Goal: Task Accomplishment & Management: Manage account settings

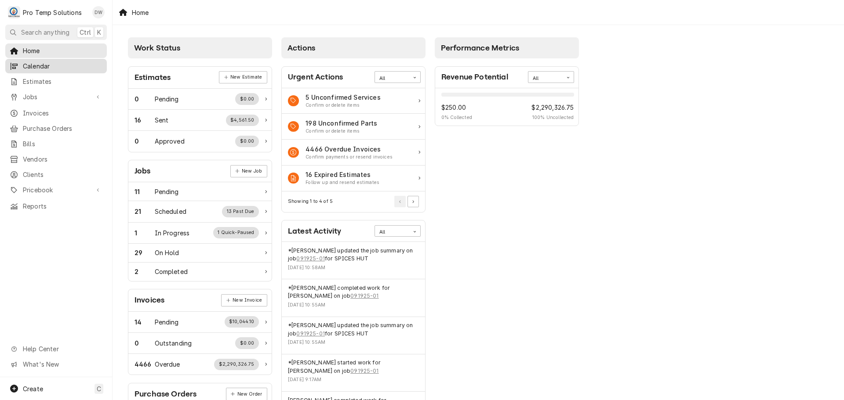
click at [44, 62] on span "Calendar" at bounding box center [63, 66] width 80 height 9
click at [30, 95] on span "Jobs" at bounding box center [56, 96] width 66 height 9
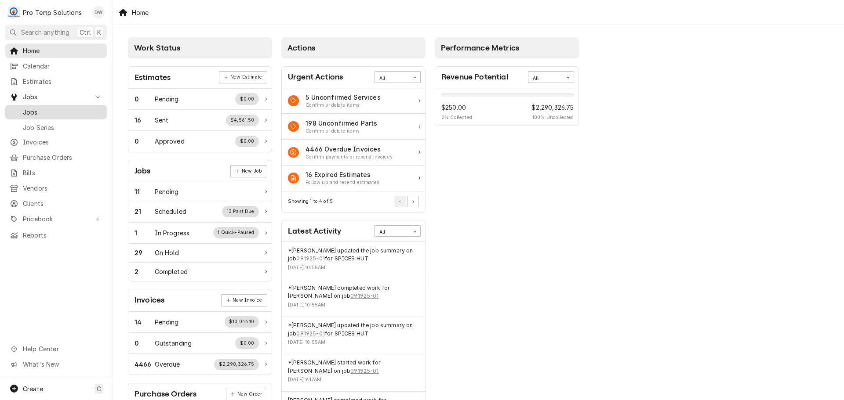
click at [26, 108] on span "Jobs" at bounding box center [63, 112] width 80 height 9
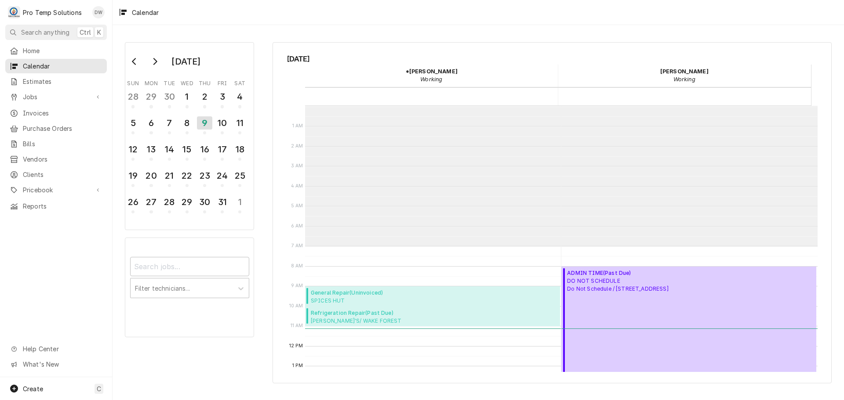
scroll to position [140, 0]
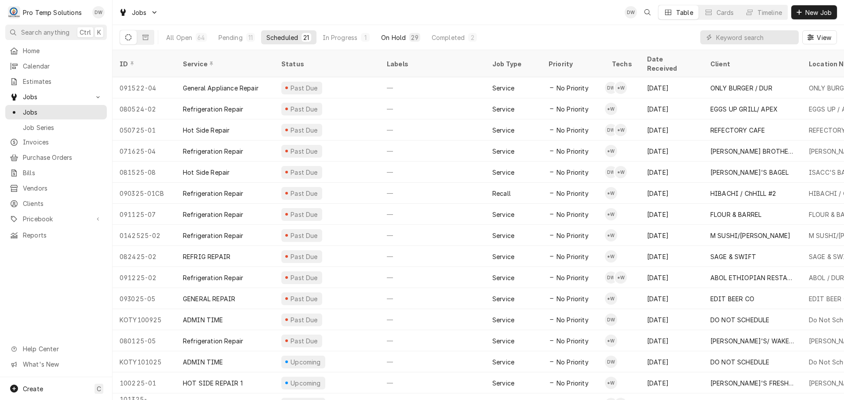
click at [407, 39] on button "On Hold 29" at bounding box center [400, 37] width 49 height 14
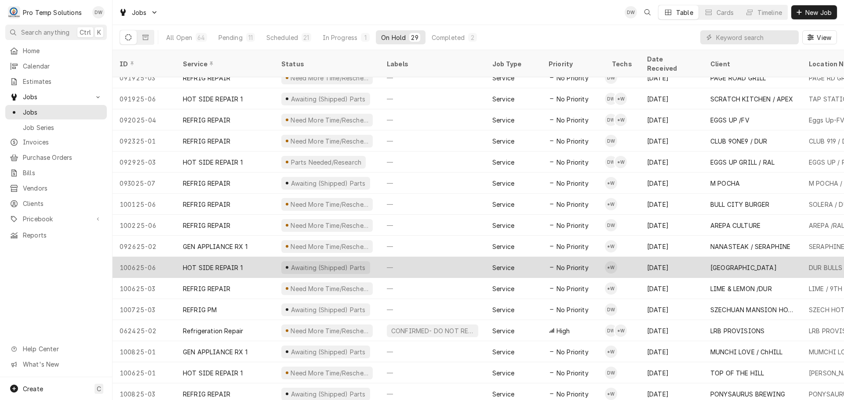
scroll to position [285, 0]
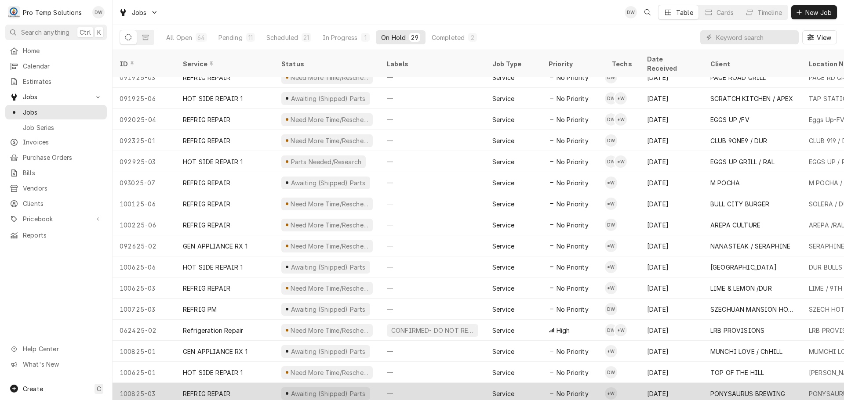
click at [429, 384] on div "—" at bounding box center [432, 393] width 105 height 21
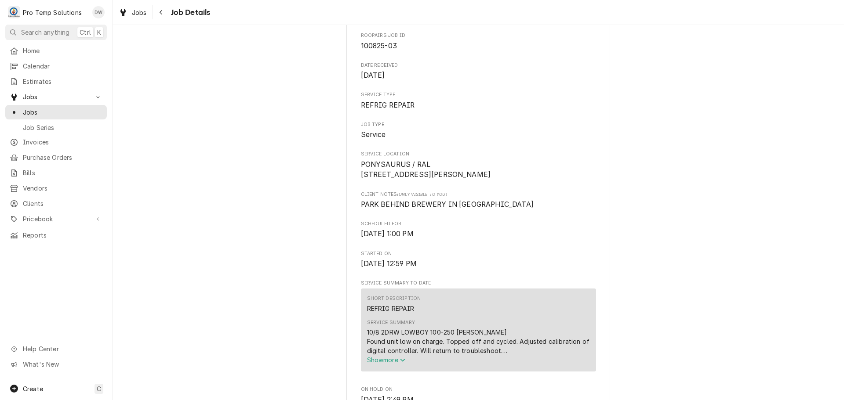
scroll to position [220, 0]
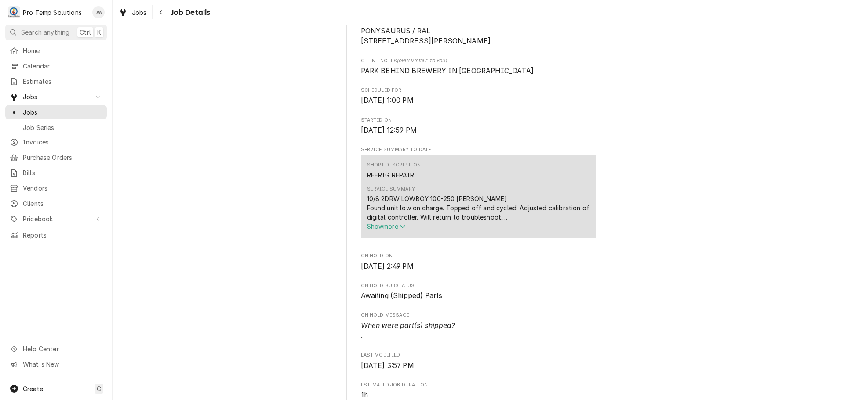
click at [382, 230] on span "Show more" at bounding box center [386, 226] width 39 height 7
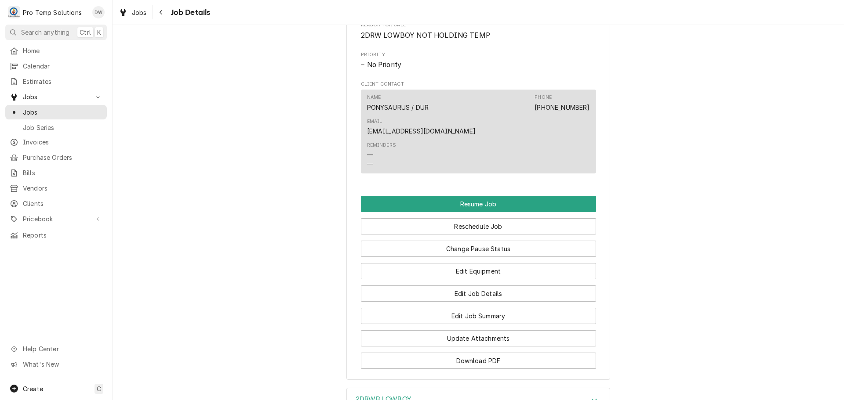
scroll to position [659, 0]
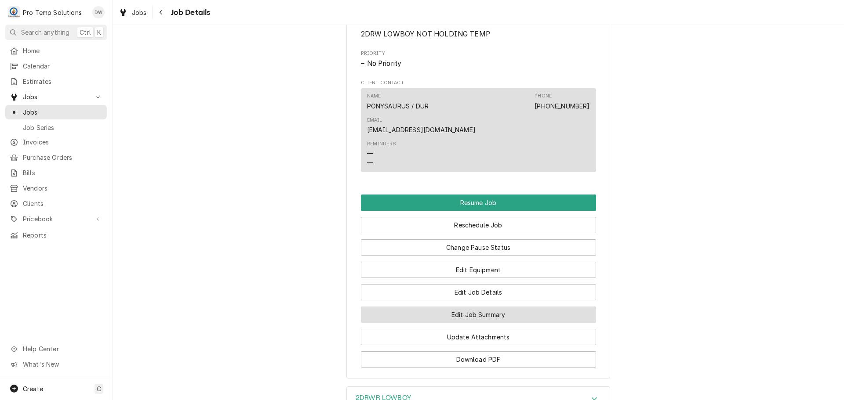
click at [471, 307] on button "Edit Job Summary" at bounding box center [478, 315] width 235 height 16
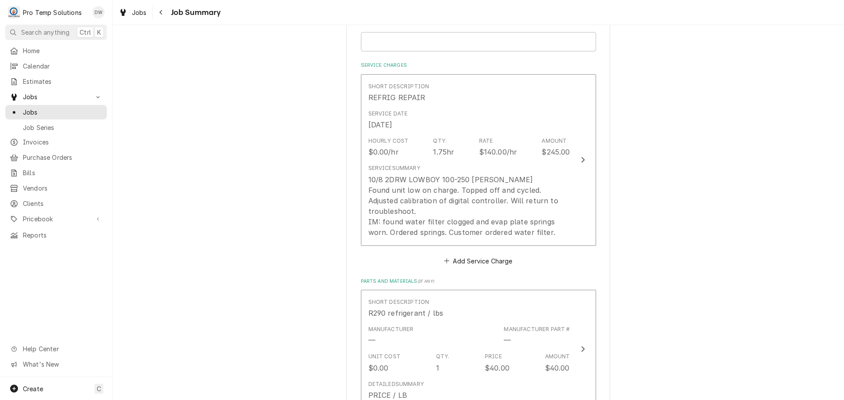
scroll to position [220, 0]
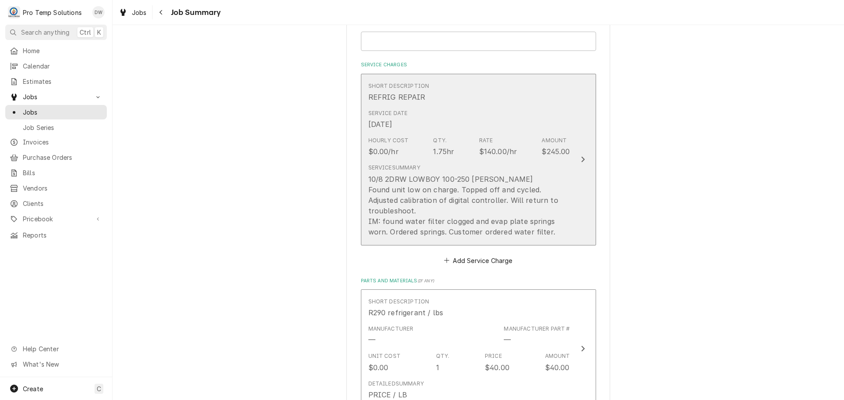
click at [581, 157] on icon "Update Line Item" at bounding box center [583, 160] width 4 height 6
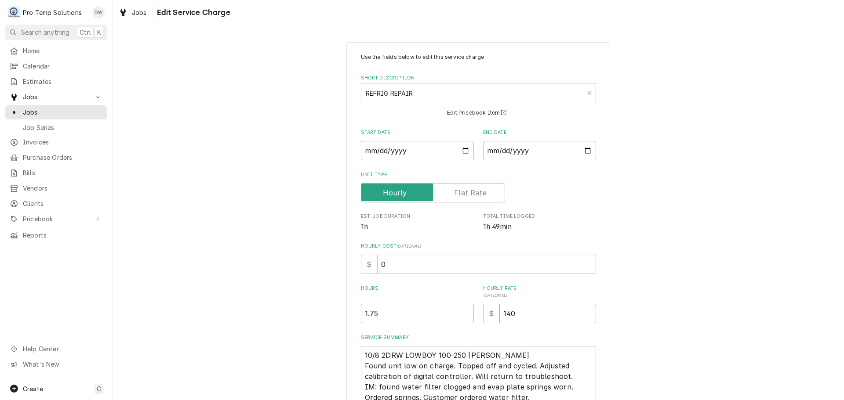
scroll to position [83, 0]
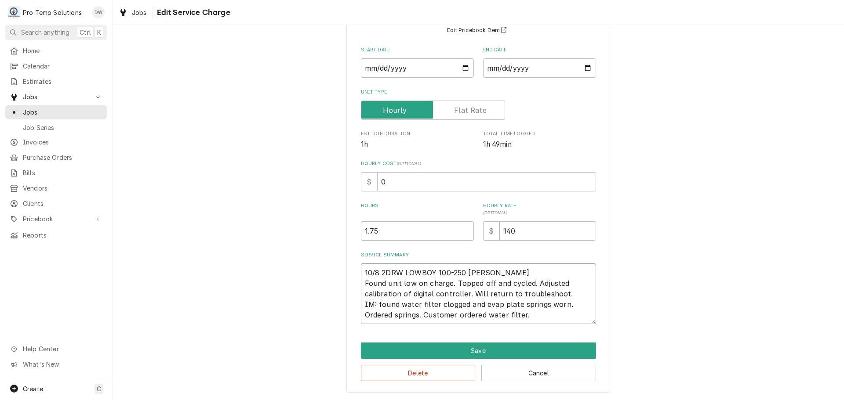
click at [455, 313] on textarea "10/8 2DRW LOWBOY 100-250 KEVIN Found unit low on charge. Topped off and cycled.…" at bounding box center [478, 294] width 235 height 61
type textarea "x"
type textarea "10/8 2DRW LOWBOY 100-250 KEVIN Found unit low on charge. Topped off and cycled.…"
type textarea "x"
type textarea "10/8 2DRW LOWBOY 100-250 KEVIN Found unit low on charge. Topped off and cycled.…"
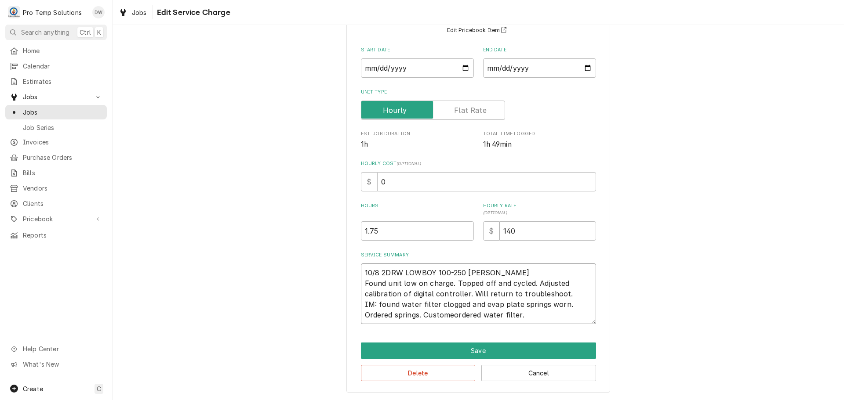
type textarea "x"
type textarea "10/8 2DRW LOWBOY 100-250 KEVIN Found unit low on charge. Topped off and cycled.…"
type textarea "x"
type textarea "10/8 2DRW LOWBOY 100-250 KEVIN Found unit low on charge. Topped off and cycled.…"
type textarea "x"
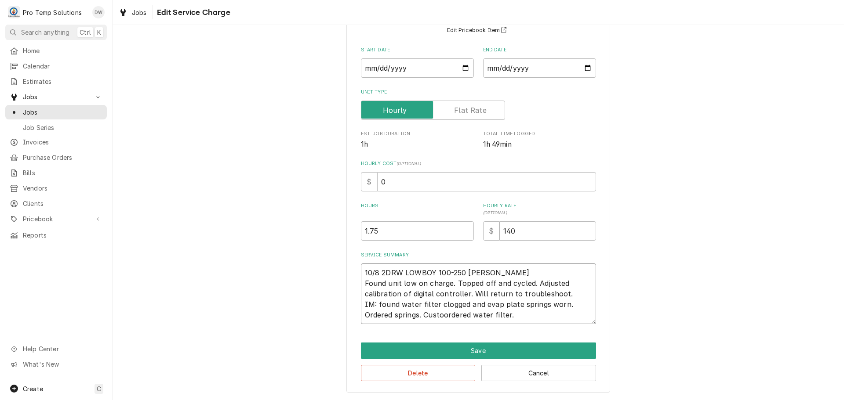
type textarea "10/8 2DRW LOWBOY 100-250 KEVIN Found unit low on charge. Topped off and cycled.…"
type textarea "x"
type textarea "10/8 2DRW LOWBOY 100-250 KEVIN Found unit low on charge. Topped off and cycled.…"
click at [416, 315] on textarea "10/8 2DRW LOWBOY 100-250 KEVIN Found unit low on charge. Topped off and cycled.…" at bounding box center [478, 294] width 235 height 61
type textarea "x"
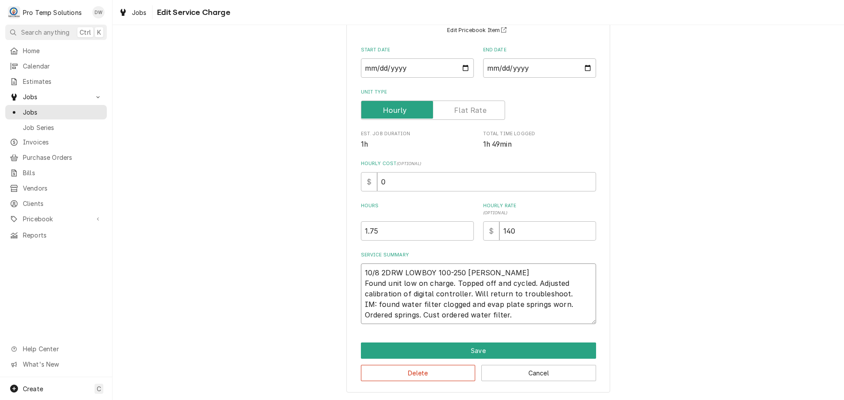
type textarea "10/8 2DRW LOWBOY 100-250 KEVIN Found unit low on charge. Topped off and cycled.…"
type textarea "x"
type textarea "10/8 2DRW LOWBOY 100-250 KEVIN Found unit low on charge. Topped off and cycled.…"
type textarea "x"
type textarea "10/8 2DRW LOWBOY 100-250 KEVIN Found unit low on charge. Topped off and cycled.…"
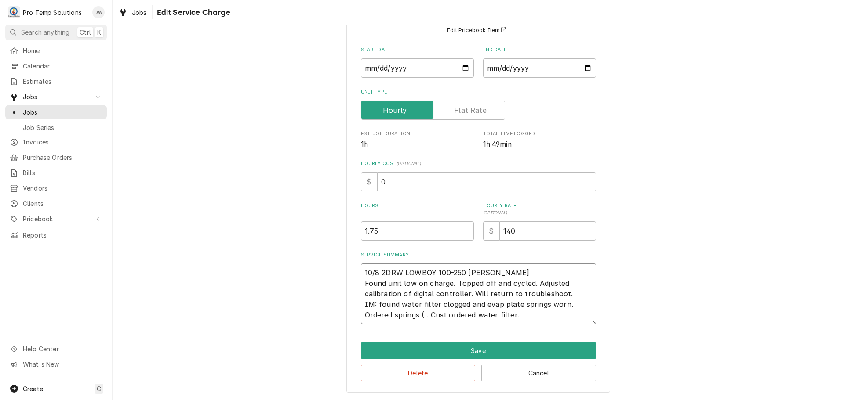
type textarea "x"
type textarea "10/8 2DRW LOWBOY 100-250 KEVIN Found unit low on charge. Topped off and cycled.…"
type textarea "x"
type textarea "10/8 2DRW LOWBOY 100-250 KEVIN Found unit low on charge. Topped off and cycled.…"
type textarea "x"
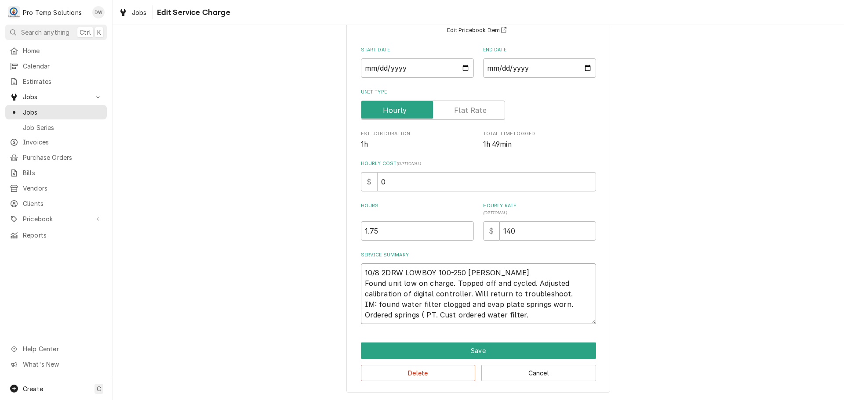
type textarea "10/8 2DRW LOWBOY 100-250 KEVIN Found unit low on charge. Topped off and cycled.…"
type textarea "x"
type textarea "10/8 2DRW LOWBOY 100-250 KEVIN Found unit low on charge. Topped off and cycled.…"
type textarea "x"
type textarea "10/8 2DRW LOWBOY 100-250 KEVIN Found unit low on charge. Topped off and cycled.…"
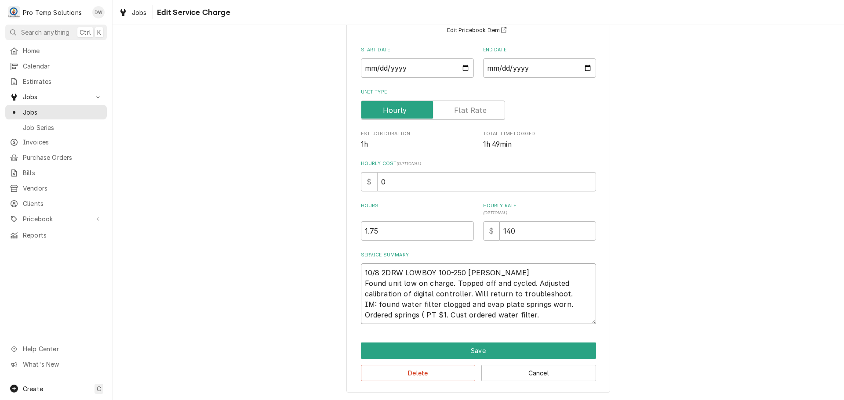
type textarea "x"
type textarea "10/8 2DRW LOWBOY 100-250 KEVIN Found unit low on charge. Topped off and cycled.…"
type textarea "x"
type textarea "10/8 2DRW LOWBOY 100-250 KEVIN Found unit low on charge. Topped off and cycled.…"
type textarea "x"
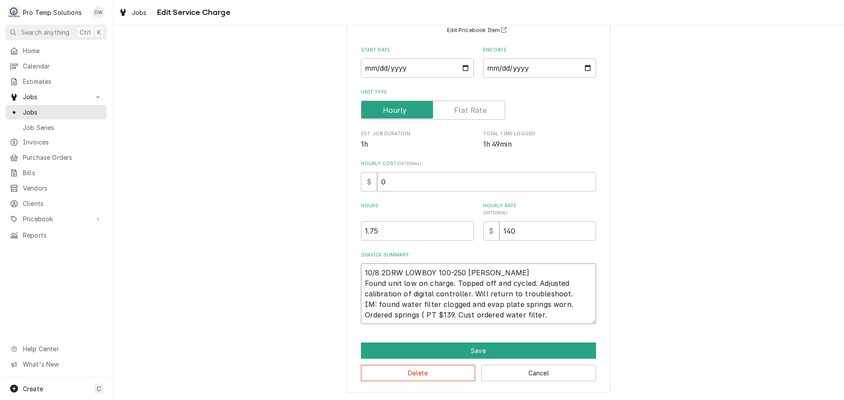
type textarea "10/8 2DRW LOWBOY 100-250 KEVIN Found unit low on charge. Topped off and cycled.…"
type textarea "x"
type textarea "10/8 2DRW LOWBOY 100-250 KEVIN Found unit low on charge. Topped off and cycled.…"
type textarea "x"
type textarea "10/8 2DRW LOWBOY 100-250 KEVIN Found unit low on charge. Topped off and cycled.…"
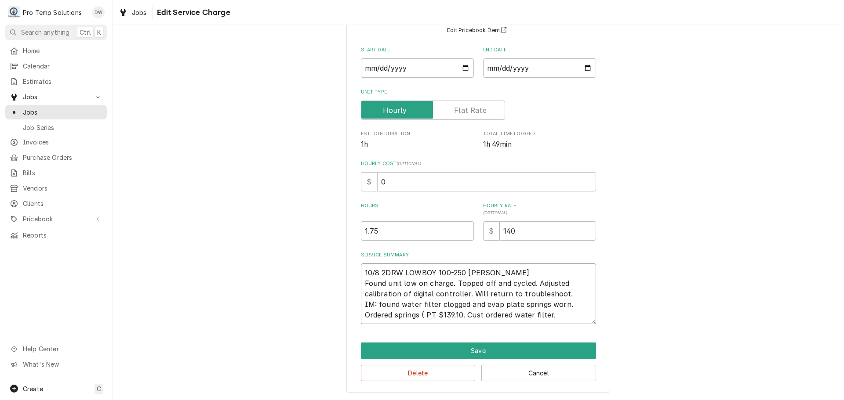
type textarea "x"
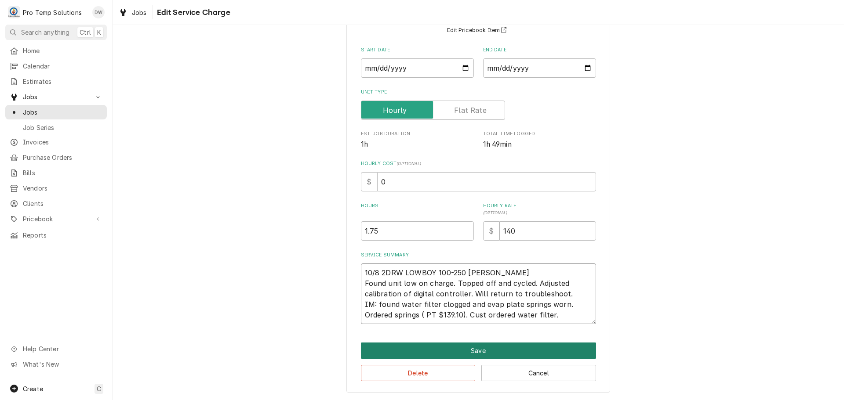
type textarea "10/8 2DRW LOWBOY 100-250 KEVIN Found unit low on charge. Topped off and cycled.…"
click at [476, 352] on button "Save" at bounding box center [478, 351] width 235 height 16
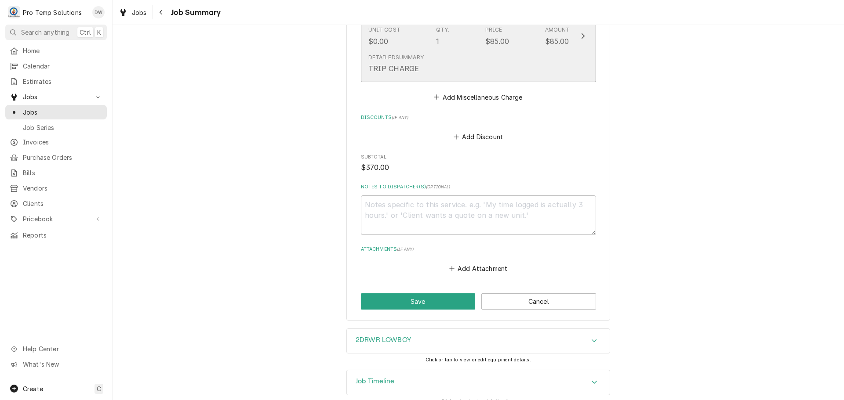
scroll to position [693, 0]
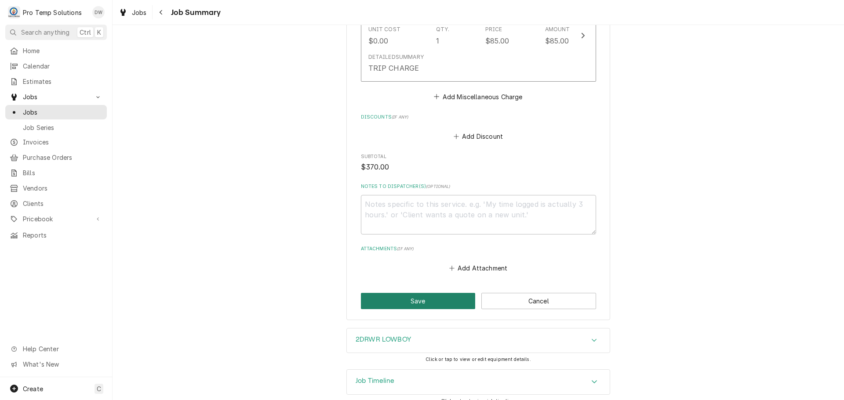
click at [419, 293] on button "Save" at bounding box center [418, 301] width 115 height 16
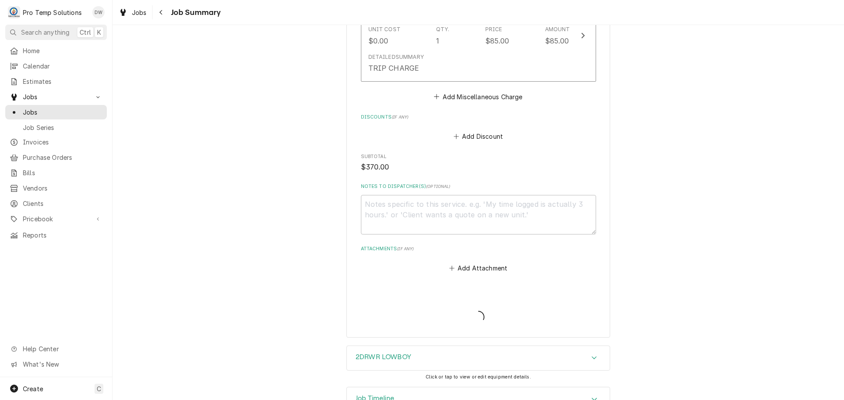
type textarea "x"
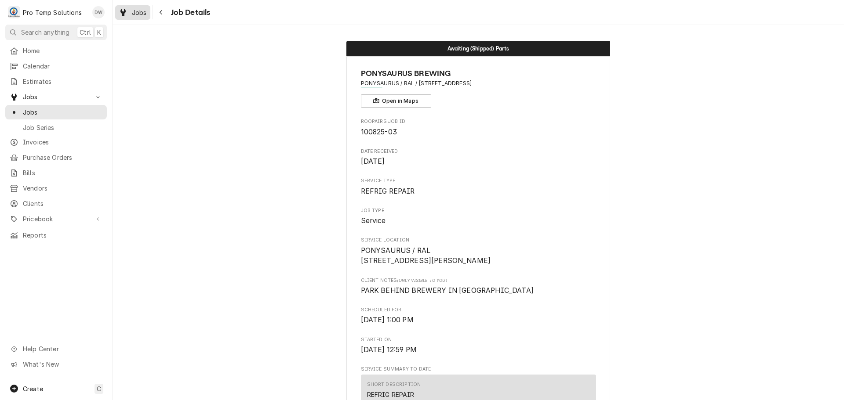
click at [139, 15] on span "Jobs" at bounding box center [139, 12] width 15 height 9
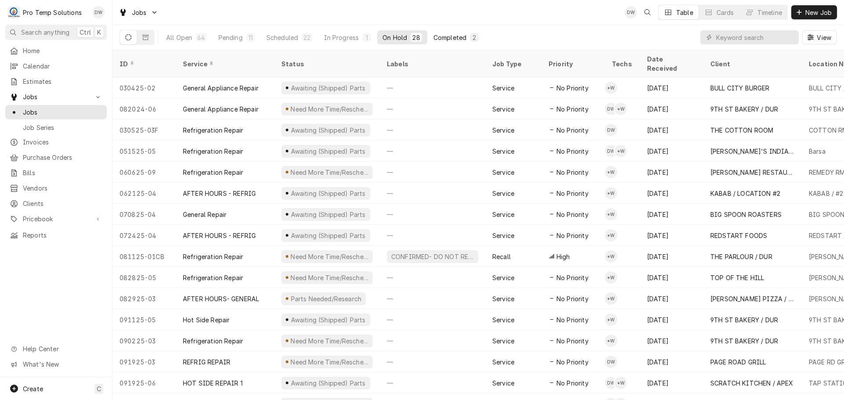
click at [452, 34] on div "Completed" at bounding box center [449, 37] width 33 height 9
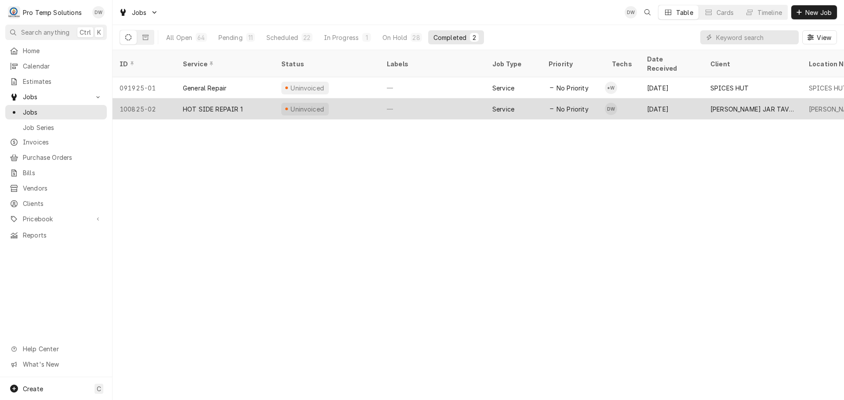
click at [455, 98] on div "—" at bounding box center [432, 108] width 105 height 21
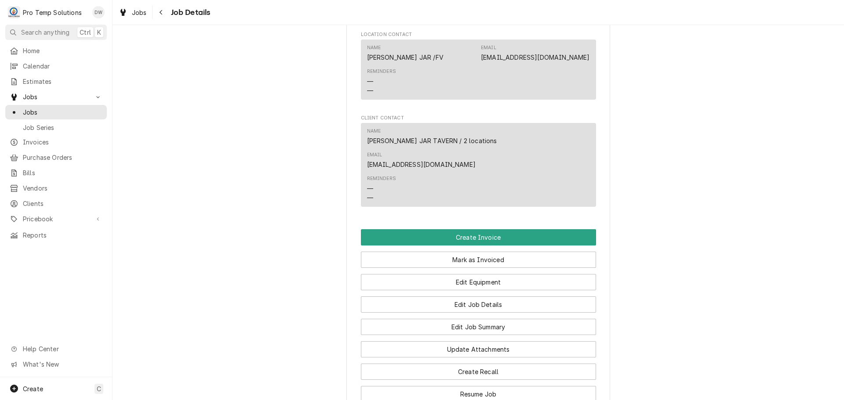
scroll to position [527, 0]
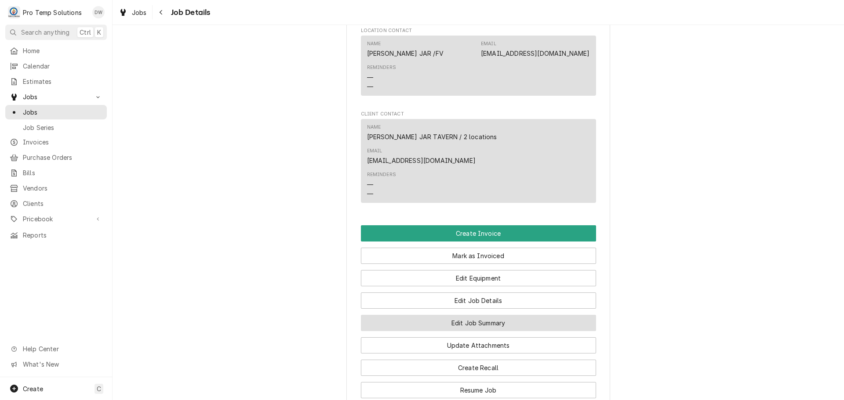
click at [473, 315] on button "Edit Job Summary" at bounding box center [478, 323] width 235 height 16
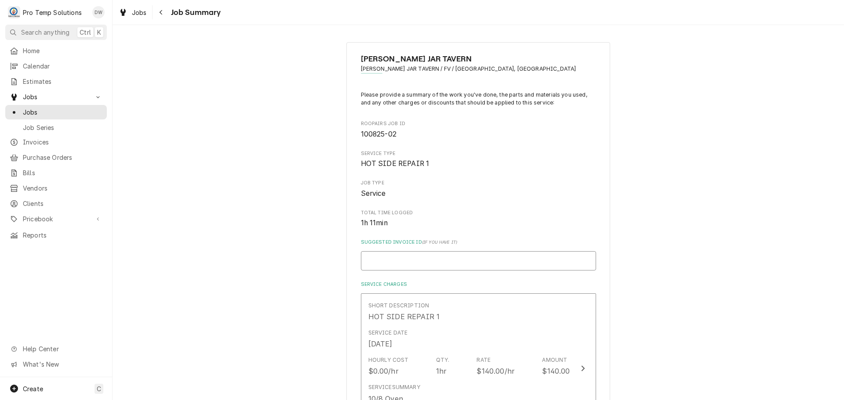
click at [430, 260] on input "Suggested Invoice ID ( if you have it )" at bounding box center [478, 260] width 235 height 19
type textarea "x"
type input "#"
type textarea "x"
type input "#1"
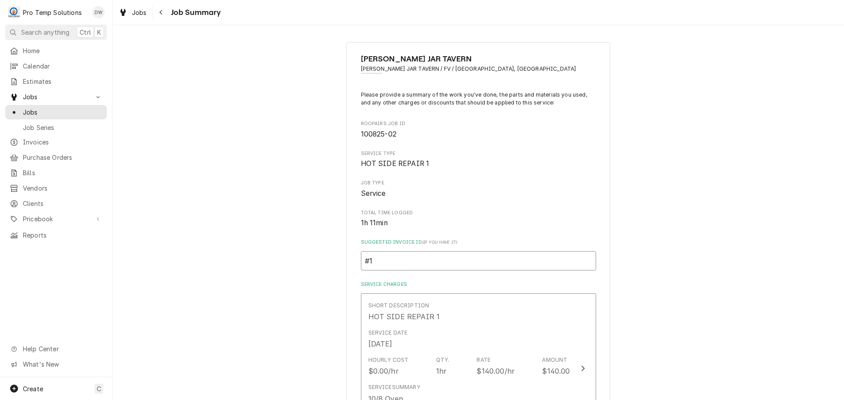
type textarea "x"
type input "#10"
type textarea "x"
type input "#100"
type textarea "x"
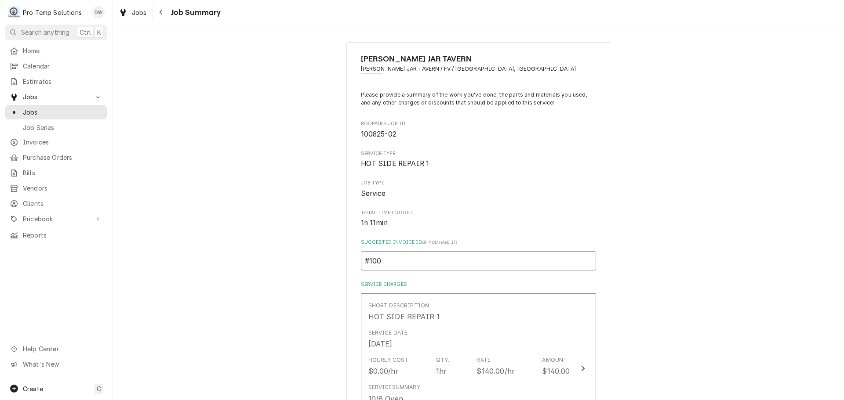
type input "#1008"
type textarea "x"
type input "#10082"
type textarea "x"
type input "#100825"
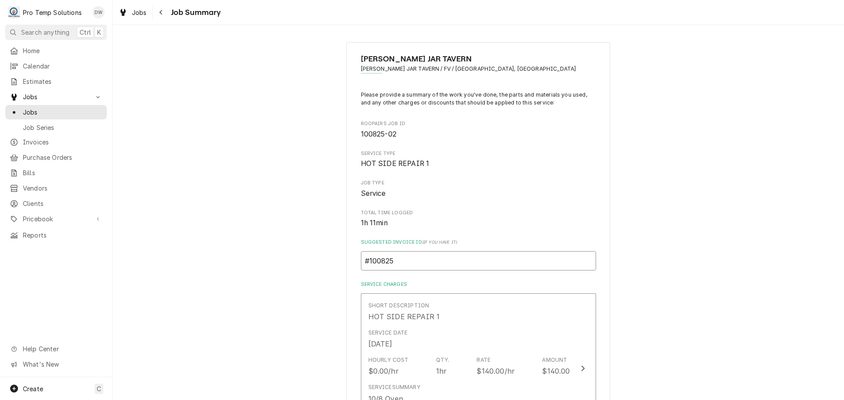
type textarea "x"
type input "#1008250"
type textarea "x"
type input "#10082500"
type textarea "x"
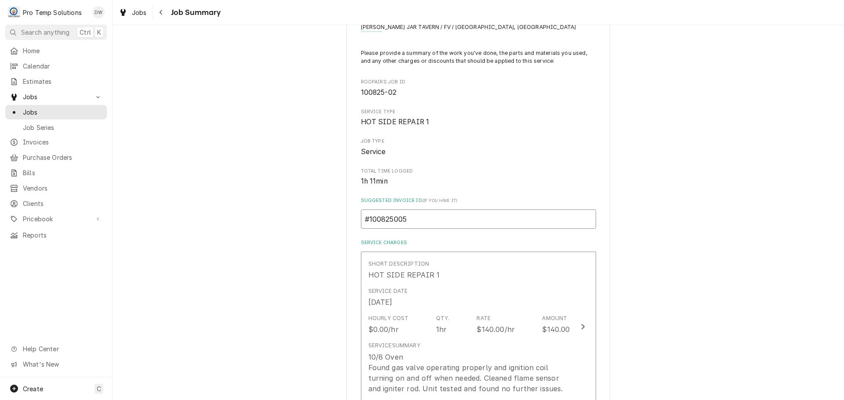
scroll to position [176, 0]
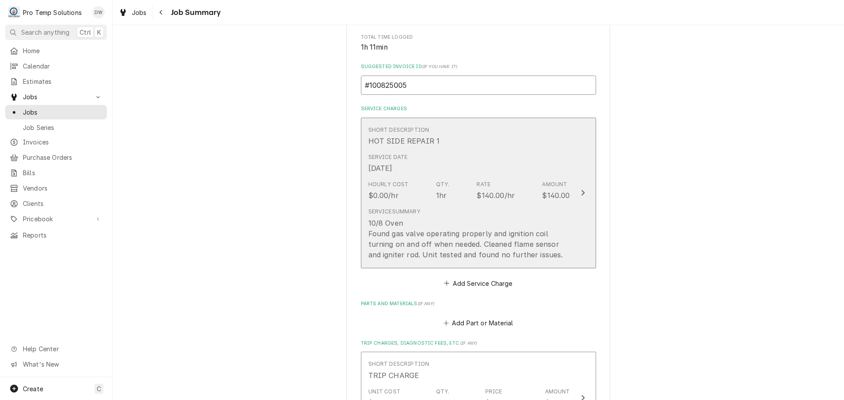
type input "#100825005"
click at [582, 192] on div "Update Line Item" at bounding box center [582, 193] width 11 height 11
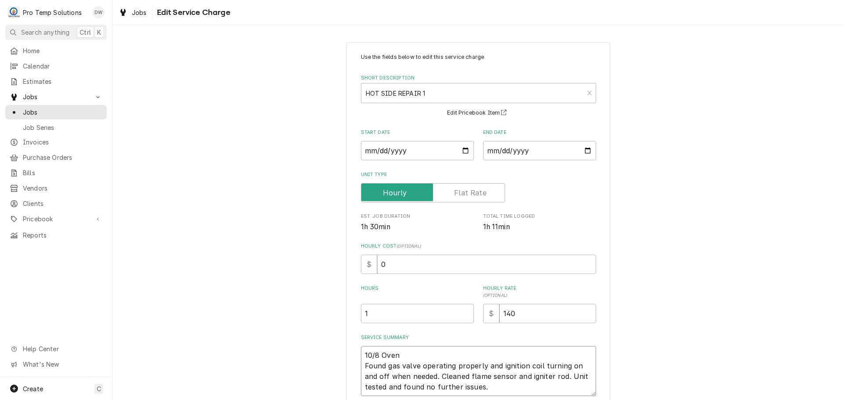
click at [421, 352] on textarea "10/8 Oven Found gas valve operating properly and ignition coil turning on and o…" at bounding box center [478, 371] width 235 height 50
type textarea "x"
type textarea "10/8 Oven 3 Found gas valve operating properly and ignition coil turning on and…"
type textarea "x"
type textarea "10/8 Oven 32 Found gas valve operating properly and ignition coil turning on an…"
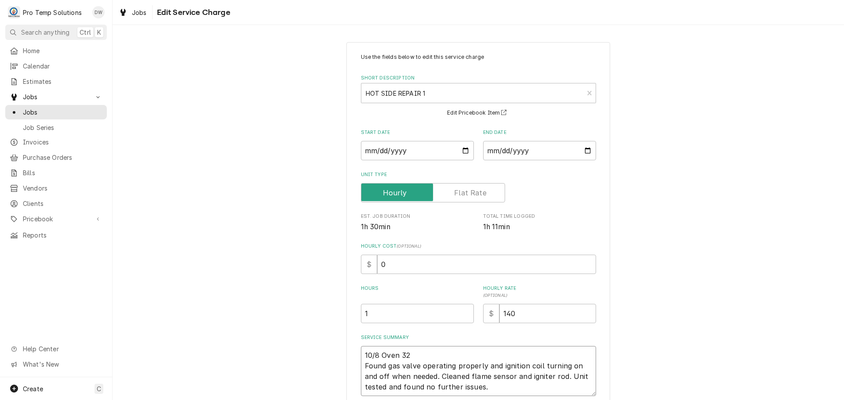
type textarea "x"
type textarea "10/8 Oven 320 Found gas valve operating properly and ignition coil turning on a…"
type textarea "x"
type textarea "10/8 Oven 320- Found gas valve operating properly and ignition coil turning on …"
type textarea "x"
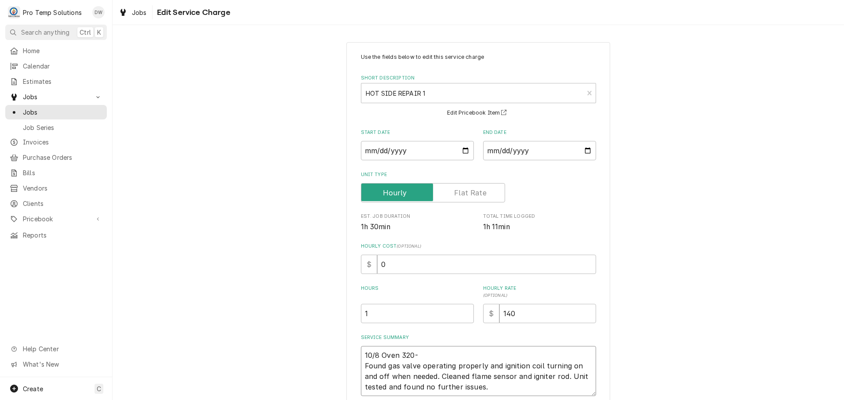
type textarea "10/8 Oven 320-4 Found gas valve operating properly and ignition coil turning on…"
type textarea "x"
type textarea "10/8 Oven 320-44 Found gas valve operating properly and ignition coil turning o…"
type textarea "x"
type textarea "10/8 Oven 320-440 Found gas valve operating properly and ignition coil turning …"
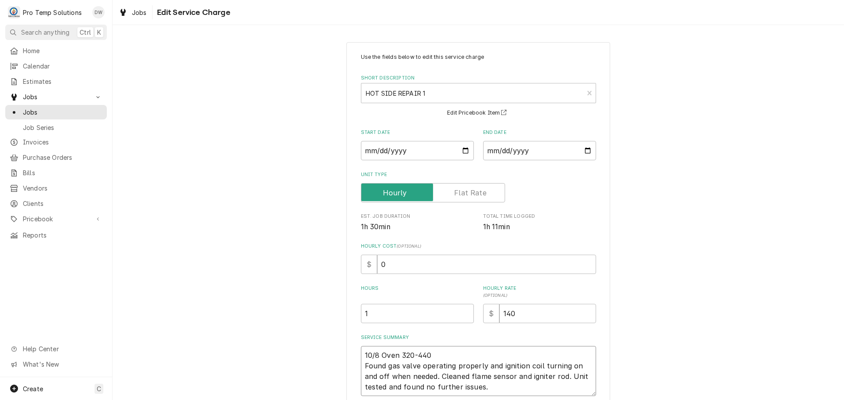
type textarea "x"
type textarea "10/8 Oven 320-440 Found gas valve operating properly and ignition coil turning …"
type textarea "x"
type textarea "10/8 Oven 320-440 K Found gas valve operating properly and ignition coil turnin…"
type textarea "x"
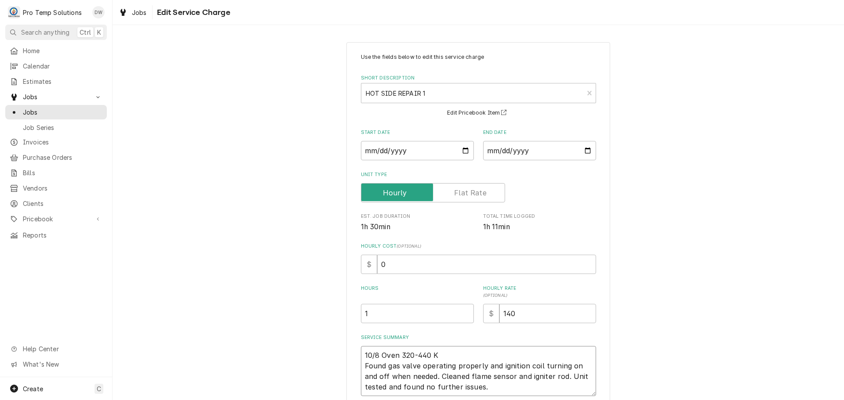
type textarea "10/8 Oven 320-440 KO Found gas valve operating properly and ignition coil turni…"
type textarea "x"
type textarea "10/8 Oven 320-440 KOT Found gas valve operating properly and ignition coil turn…"
type textarea "x"
type textarea "10/8 Oven 320-440 KOTY Found gas valve operating properly and ignition coil tur…"
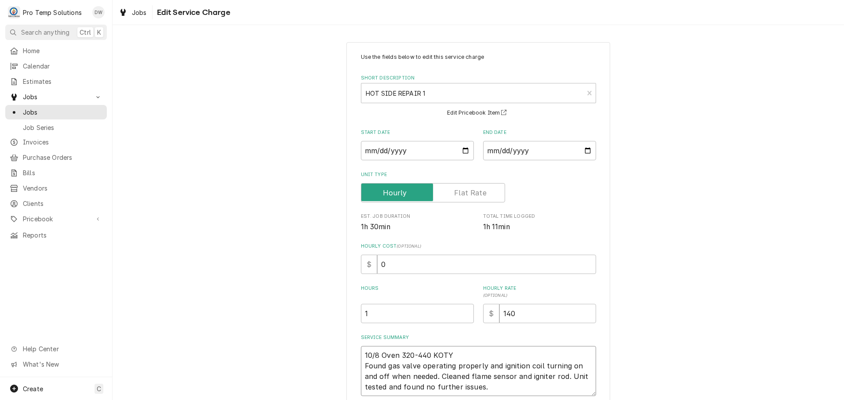
type textarea "x"
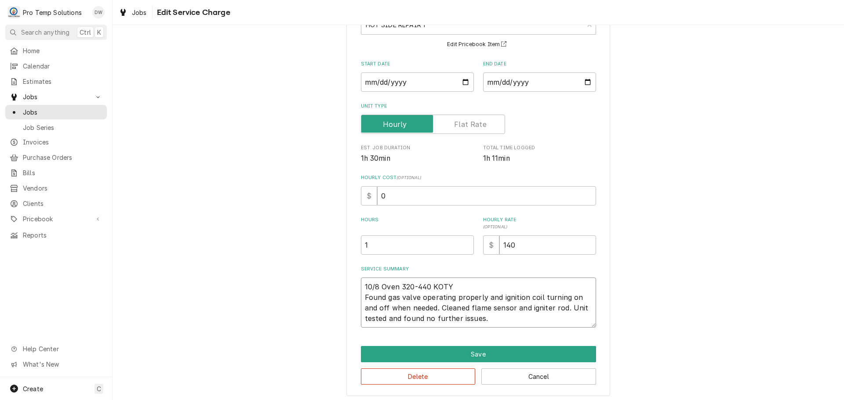
scroll to position [72, 0]
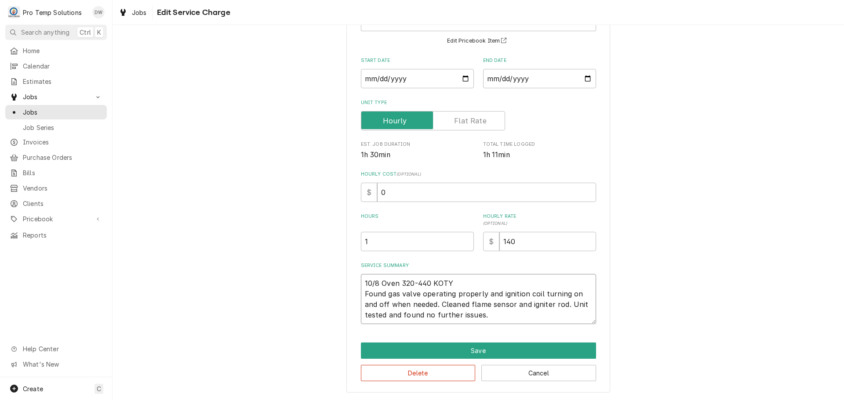
type textarea "10/8 Oven 320-440 KOTY Found gas valve operating properly and ignition coil tur…"
click at [369, 242] on input "1" at bounding box center [417, 241] width 113 height 19
type textarea "x"
type input "1.2"
type textarea "x"
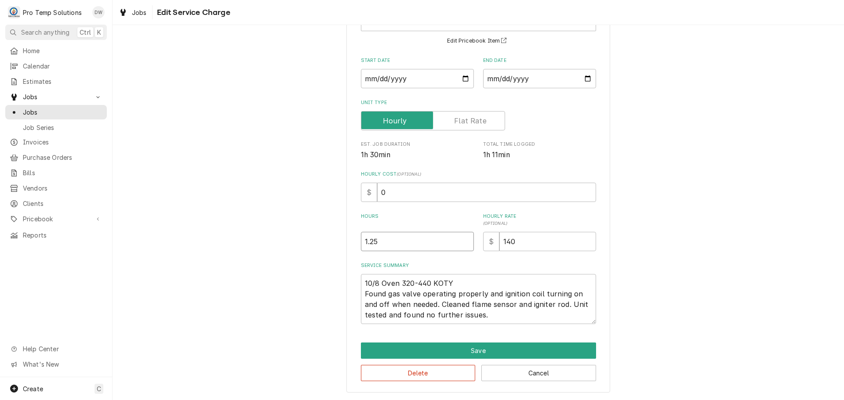
type input "1.25"
click at [386, 193] on input "0" at bounding box center [486, 192] width 219 height 19
type textarea "x"
type input "1"
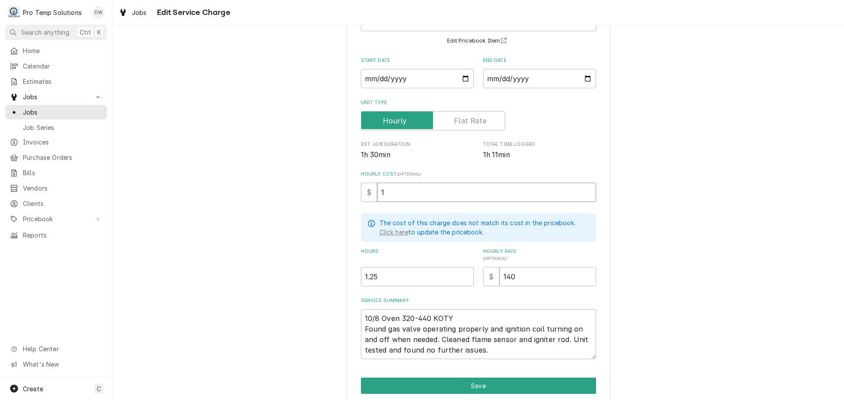
type textarea "x"
type input "18"
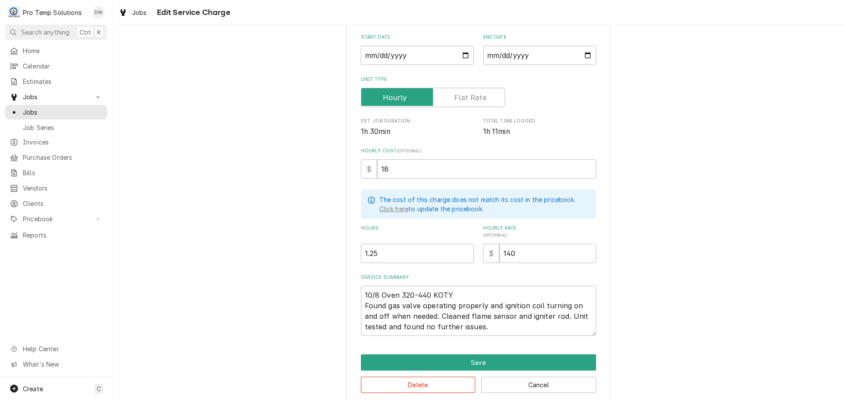
scroll to position [106, 0]
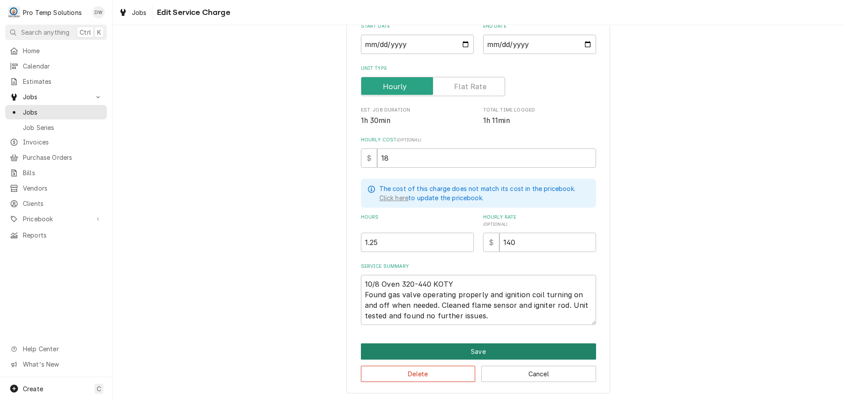
click at [471, 350] on button "Save" at bounding box center [478, 352] width 235 height 16
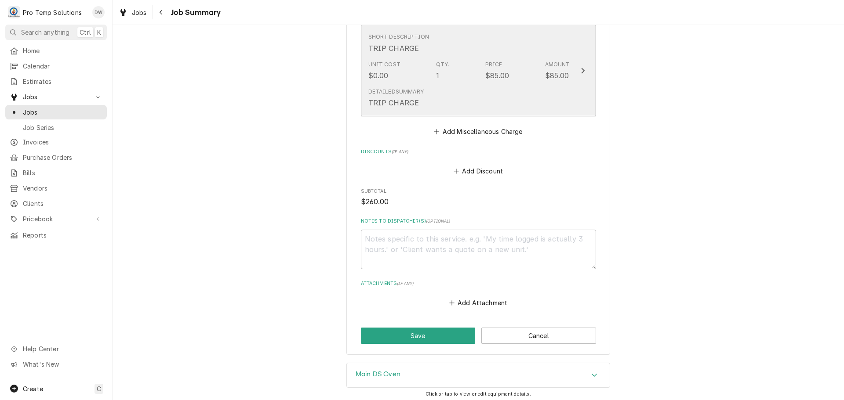
scroll to position [527, 0]
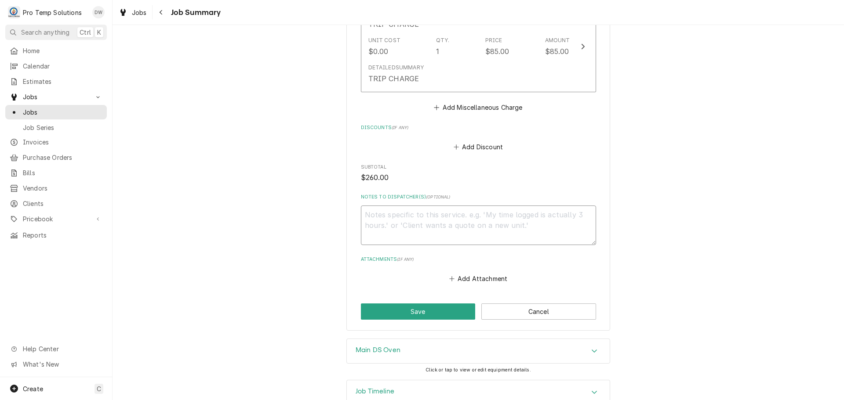
click at [397, 212] on textarea "Notes to Dispatcher(s) ( optional )" at bounding box center [478, 226] width 235 height 40
type textarea "x"
type textarea "#"
type textarea "x"
type textarea "#1"
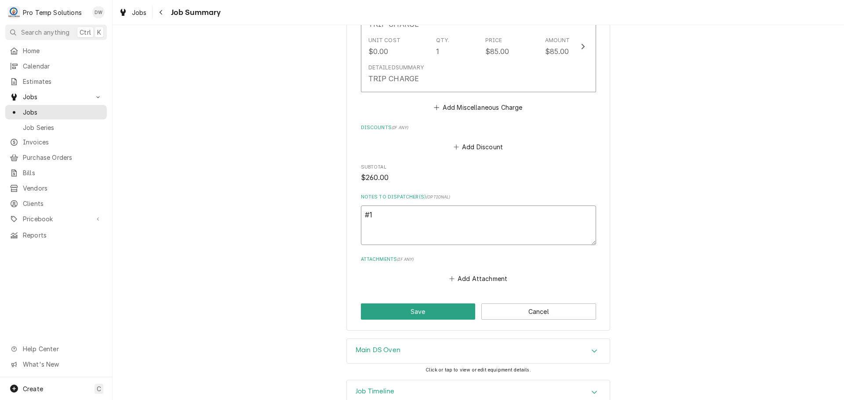
type textarea "x"
type textarea "#10"
type textarea "x"
type textarea "#100"
type textarea "x"
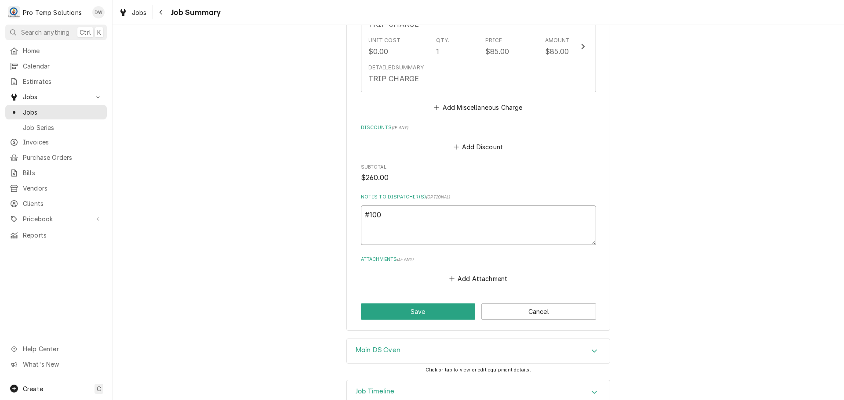
type textarea "#1008"
type textarea "x"
type textarea "#10082"
type textarea "x"
type textarea "#100825"
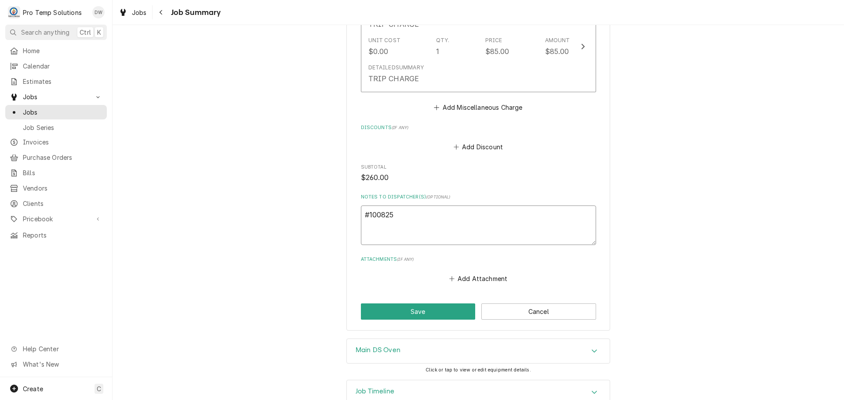
type textarea "x"
type textarea "#1008250"
type textarea "x"
type textarea "#10082500"
type textarea "x"
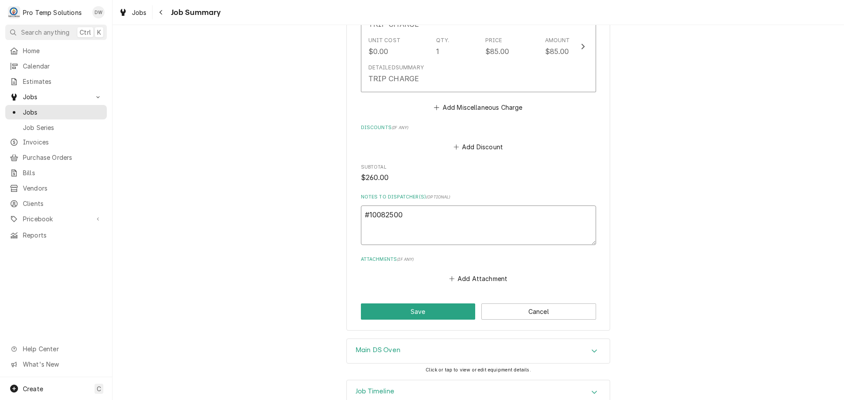
type textarea "#100825005"
type textarea "x"
type textarea "#100825005"
type textarea "x"
type textarea "#100825005 M"
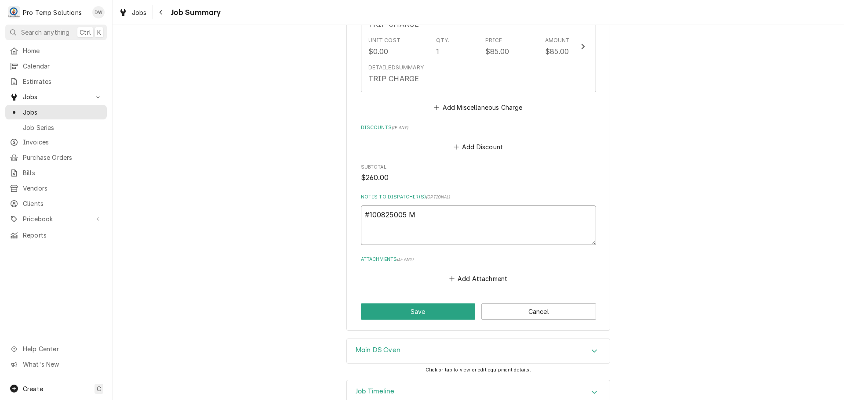
type textarea "x"
type textarea "#100825005 MA"
type textarea "x"
type textarea "#100825005 MAS"
type textarea "x"
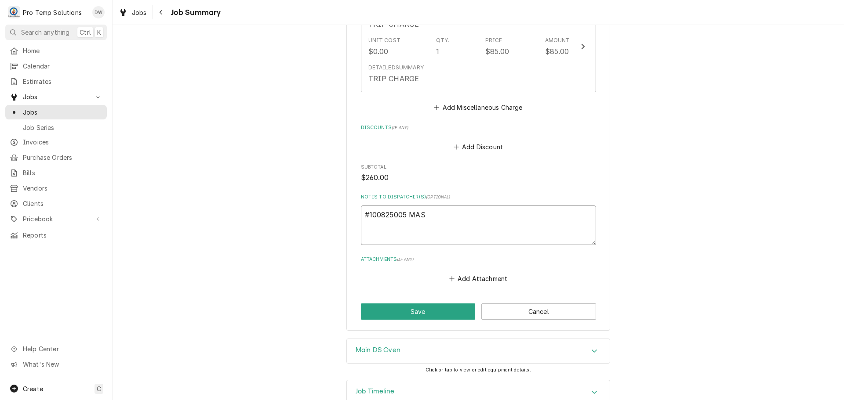
type textarea "#100825005 MASO"
type textarea "x"
type textarea "#100825005 MASON"
type textarea "x"
type textarea "#100825005 MASON"
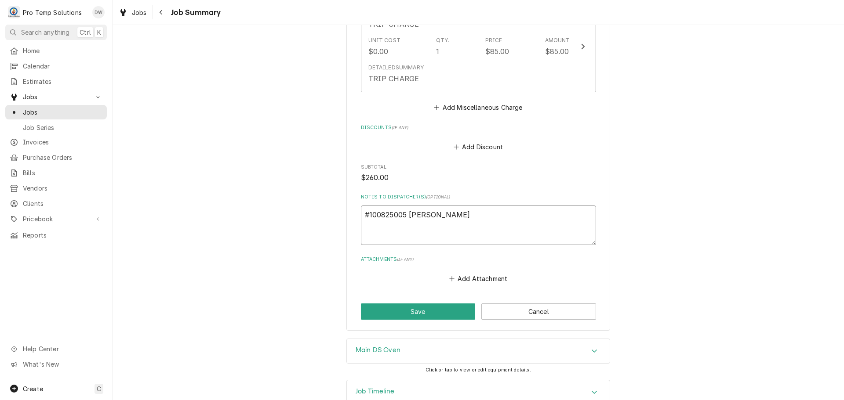
type textarea "x"
type textarea "#100825005 MASON J"
type textarea "x"
type textarea "#100825005 MASON JA"
type textarea "x"
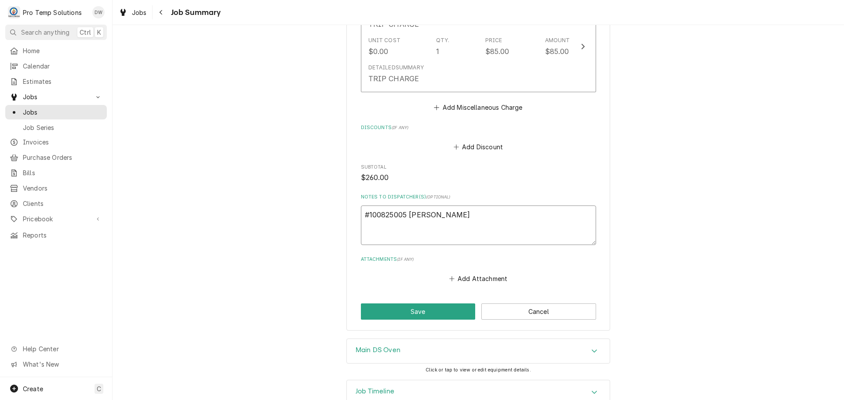
type textarea "#100825005 MASON JAR"
type textarea "x"
type textarea "#100825005 MASON JAR-"
type textarea "x"
type textarea "#100825005 MASON JAR-"
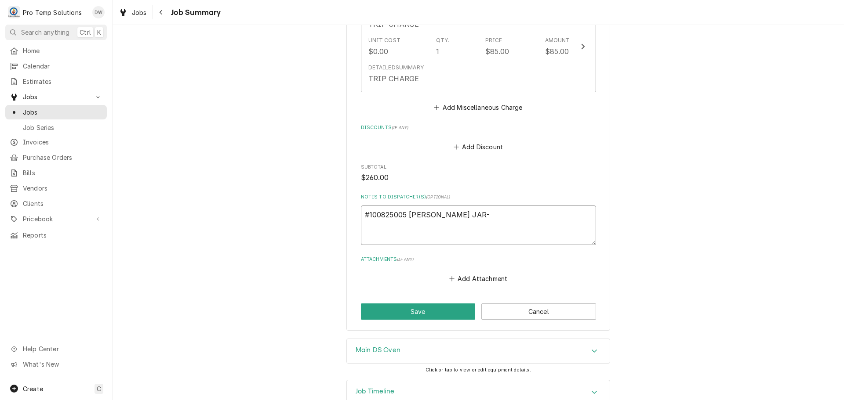
type textarea "x"
type textarea "#100825005 MASON JAR- R"
type textarea "x"
type textarea "#100825005 MASON JAR- RA"
type textarea "x"
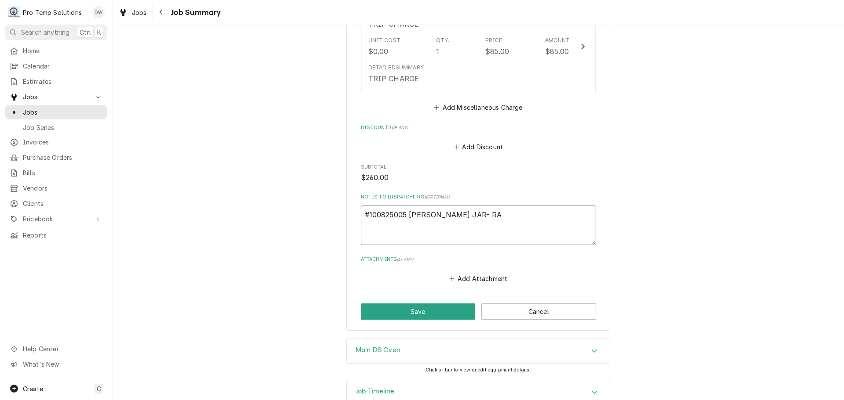
type textarea "#100825005 MASON JAR- RAN"
type textarea "x"
type textarea "#100825005 MASON JAR- RANG"
type textarea "x"
type textarea "#100825005 MASON JAR- RANGE"
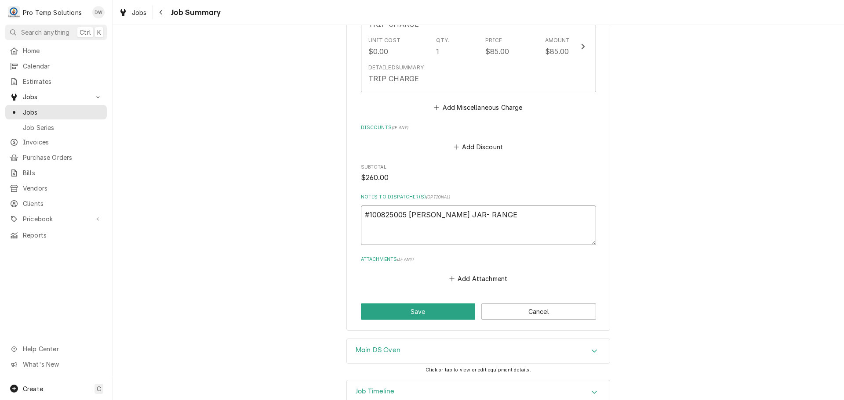
type textarea "x"
type textarea "#100825005 MASON JAR- RANGE"
type textarea "x"
type textarea "#100825005 MASON JAR- RANGE O"
type textarea "x"
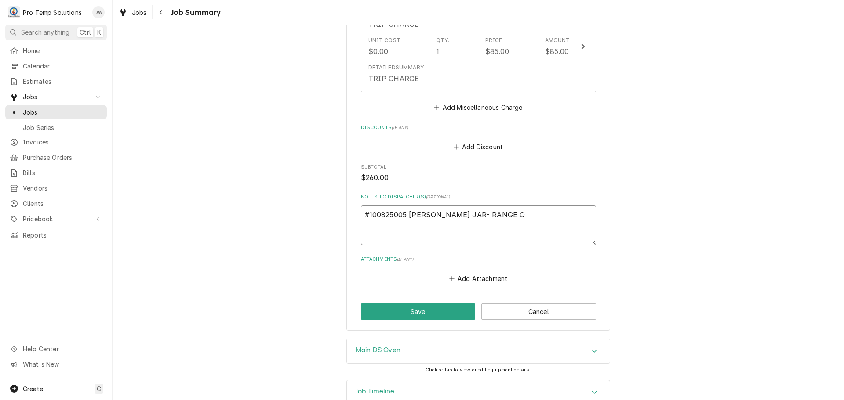
type textarea "#100825005 MASON JAR- RANGE OV"
type textarea "x"
type textarea "#100825005 MASON JAR- RANGE OVE"
type textarea "x"
type textarea "#100825005 MASON JAR- RANGE OVEN"
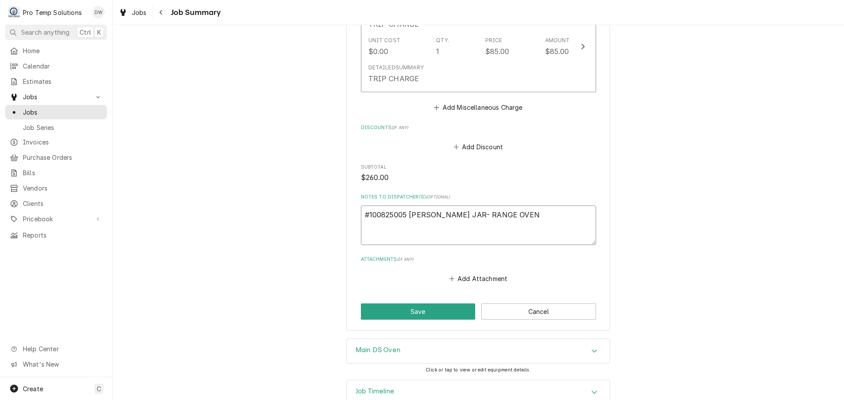
type textarea "x"
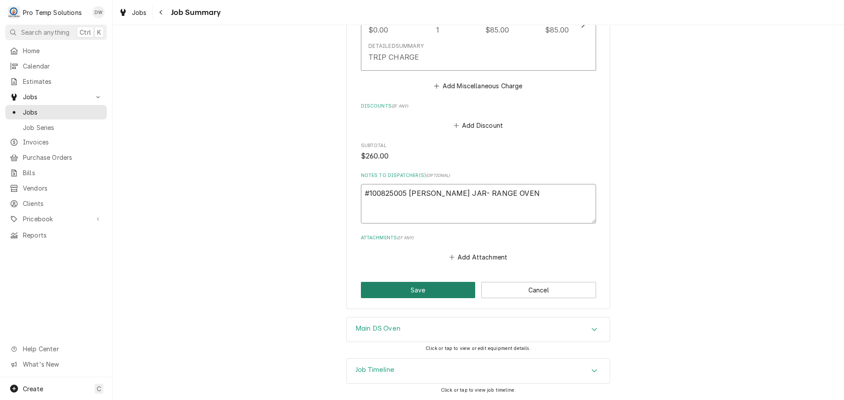
type textarea "#100825005 MASON JAR- RANGE OVEN"
click at [418, 291] on button "Save" at bounding box center [418, 290] width 115 height 16
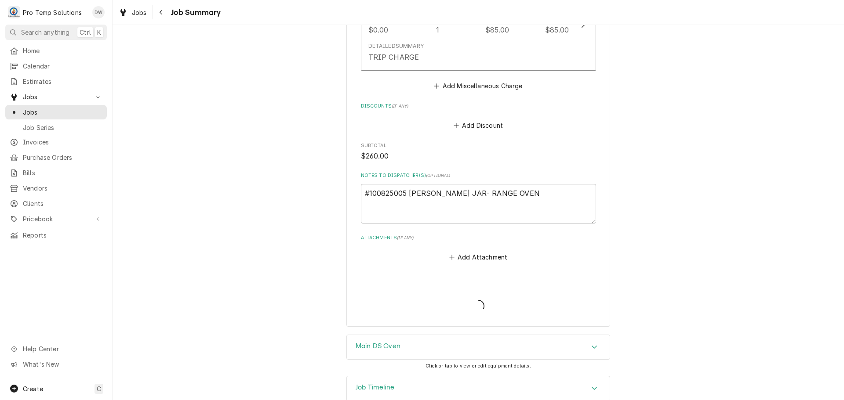
type textarea "x"
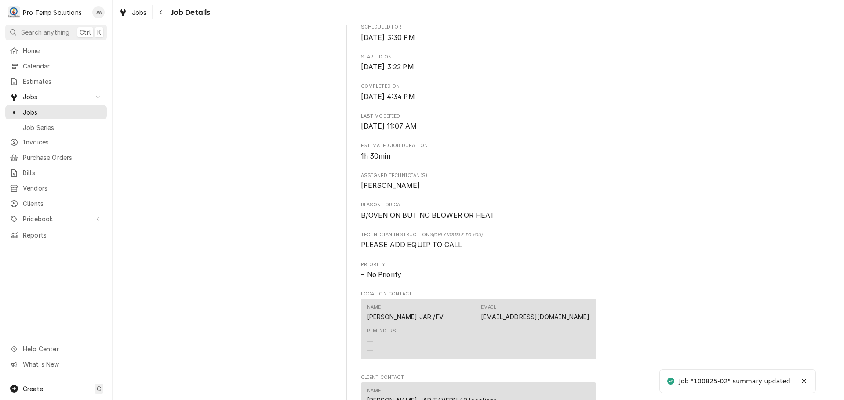
scroll to position [439, 0]
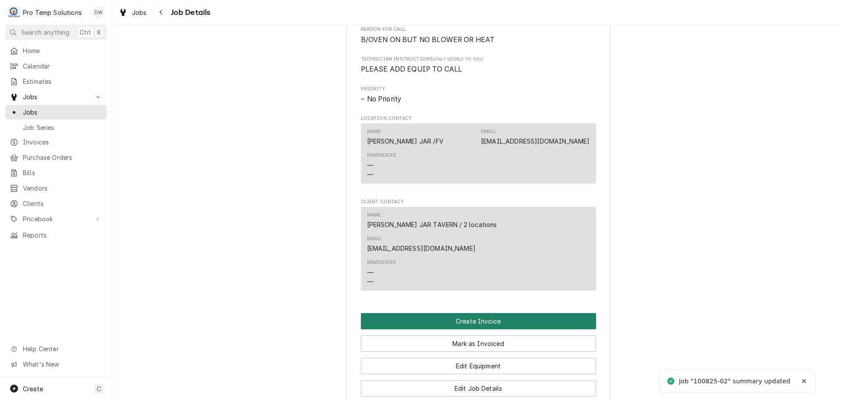
click at [468, 313] on button "Create Invoice" at bounding box center [478, 321] width 235 height 16
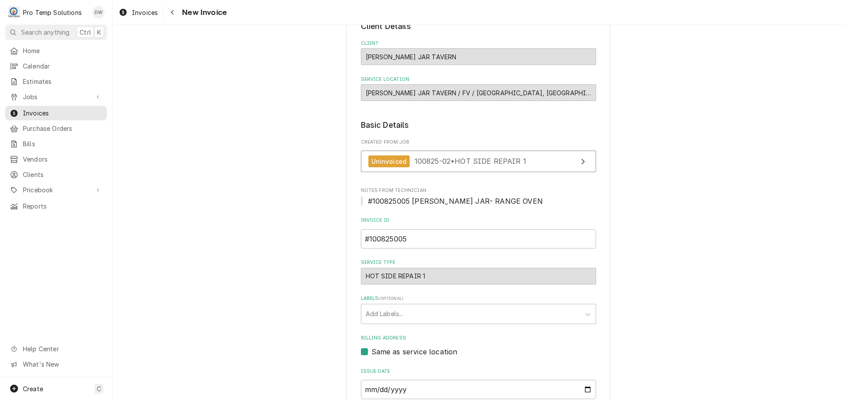
scroll to position [173, 0]
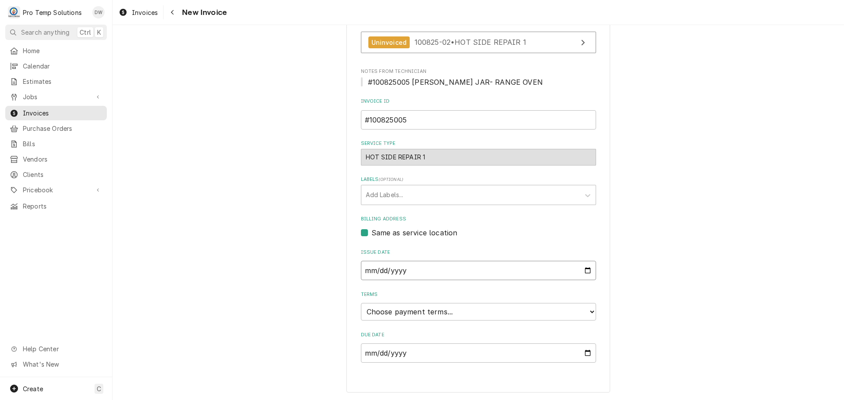
click at [582, 270] on input "[DATE]" at bounding box center [478, 270] width 235 height 19
type input "[DATE]"
click at [404, 307] on select "Choose payment terms... Same Day Net 7 Net 14 Net 21 Net 30 Net 45 Net 60 Net 90" at bounding box center [478, 312] width 235 height 18
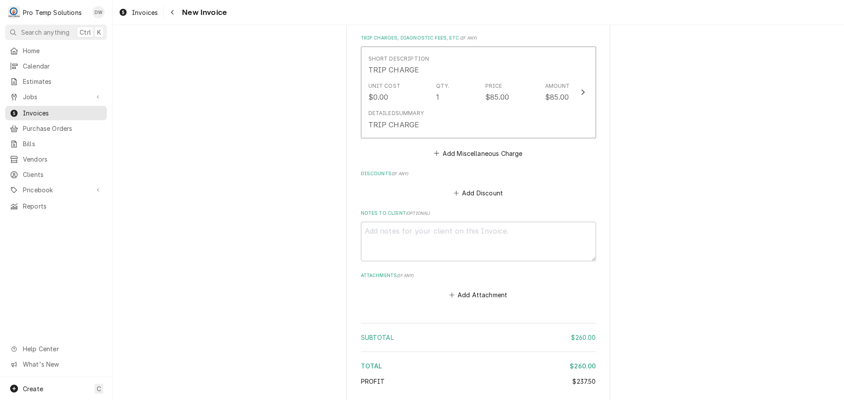
scroll to position [842, 0]
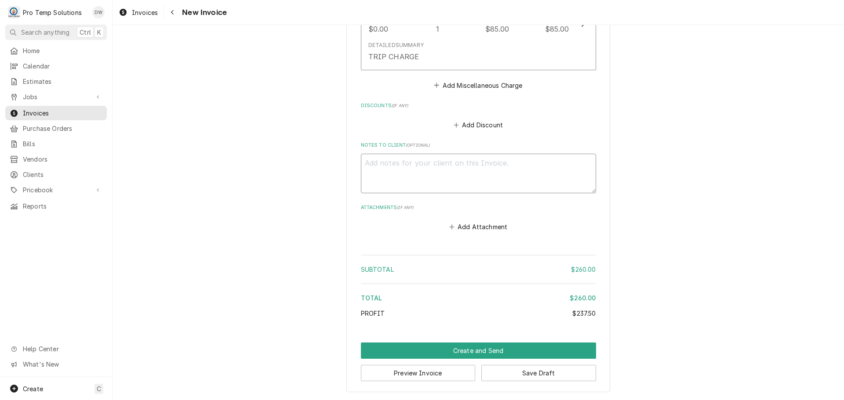
click at [383, 168] on textarea "Notes to Client ( optional )" at bounding box center [478, 174] width 235 height 40
type textarea "x"
type textarea "#"
type textarea "x"
type textarea "#1"
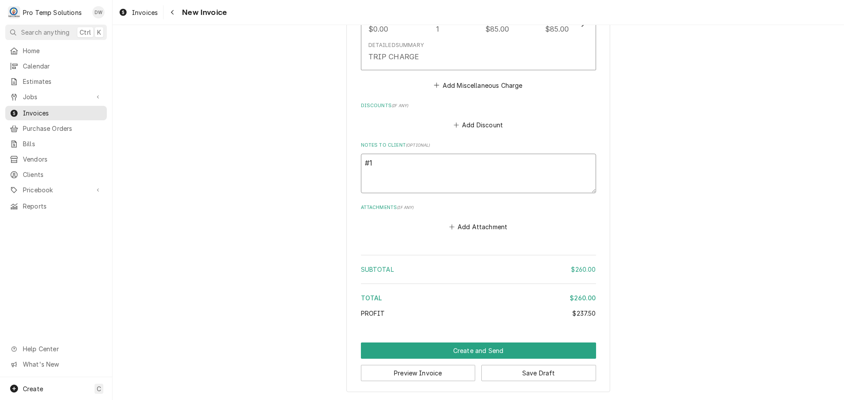
type textarea "x"
type textarea "#10"
type textarea "x"
type textarea "#100"
type textarea "x"
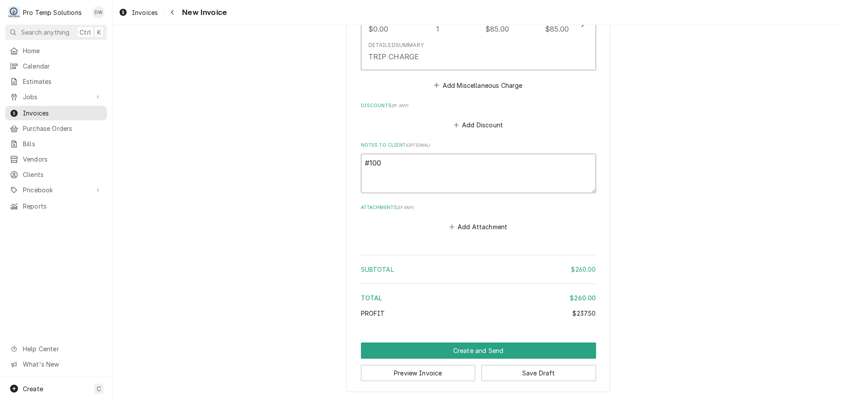
type textarea "#1008"
type textarea "x"
type textarea "#10082"
type textarea "x"
type textarea "#100825"
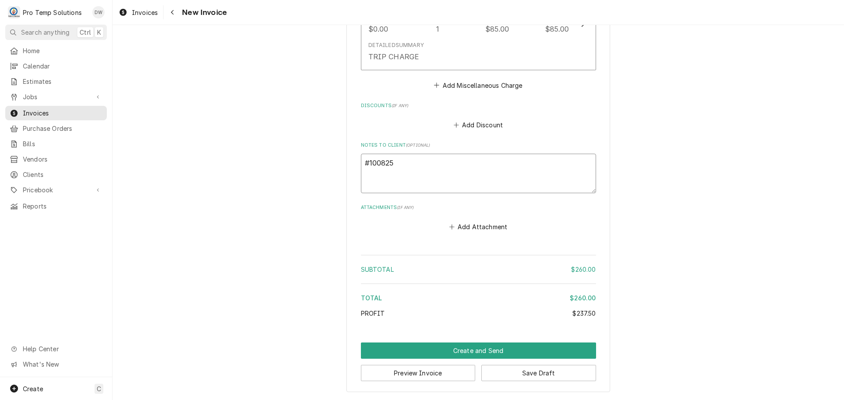
type textarea "x"
type textarea "#1008250"
type textarea "x"
type textarea "#10082500"
type textarea "x"
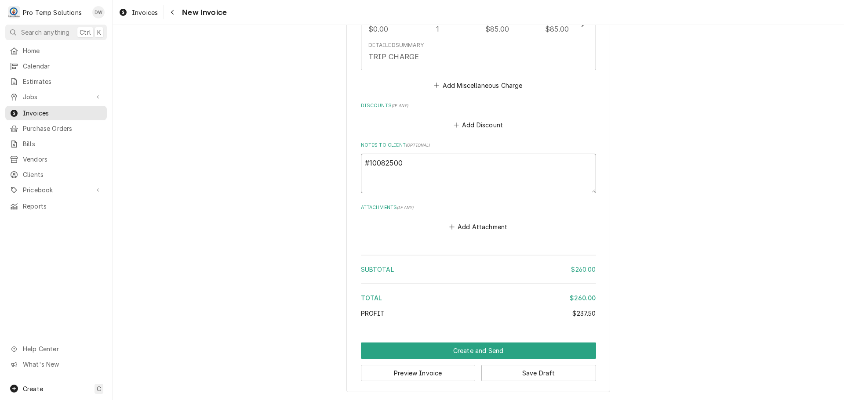
type textarea "#100825005"
type textarea "x"
type textarea "#100825005"
type textarea "x"
type textarea "#100825005 M"
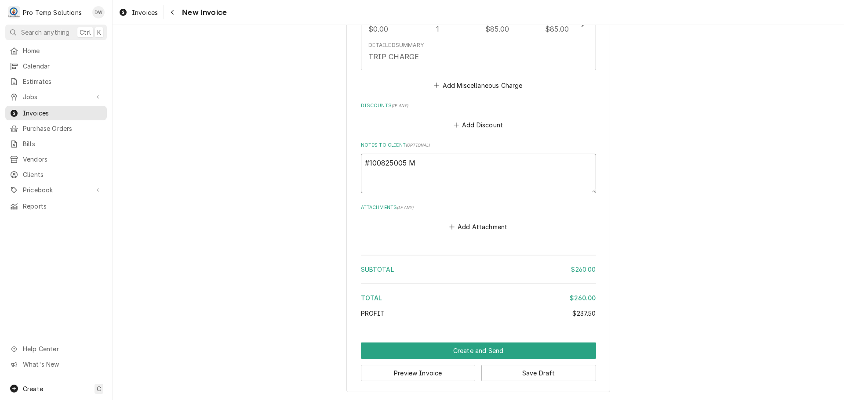
type textarea "x"
type textarea "#100825005 MA"
type textarea "x"
type textarea "#100825005 MAS"
type textarea "x"
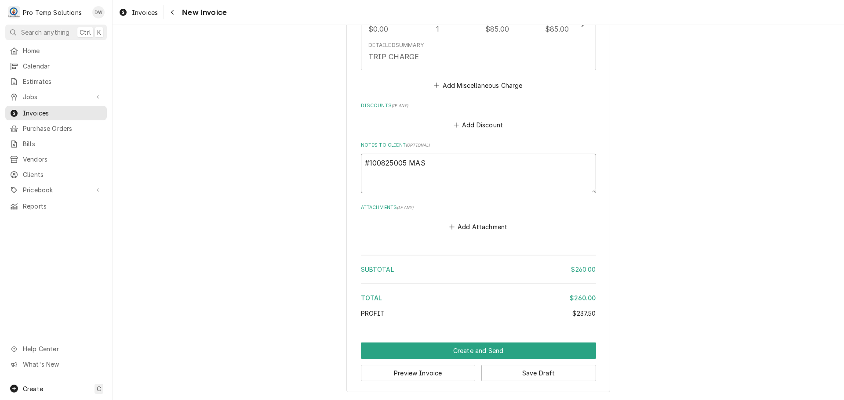
type textarea "#100825005 [PERSON_NAME]"
type textarea "x"
type textarea "#100825005 [PERSON_NAME]"
type textarea "x"
type textarea "#100825005 [PERSON_NAME]"
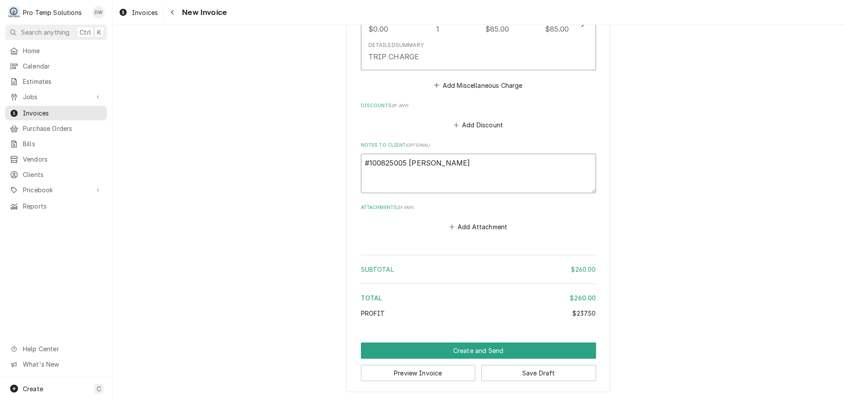
type textarea "x"
type textarea "#100825005 [PERSON_NAME]"
type textarea "x"
type textarea "#100825005 [PERSON_NAME]"
type textarea "x"
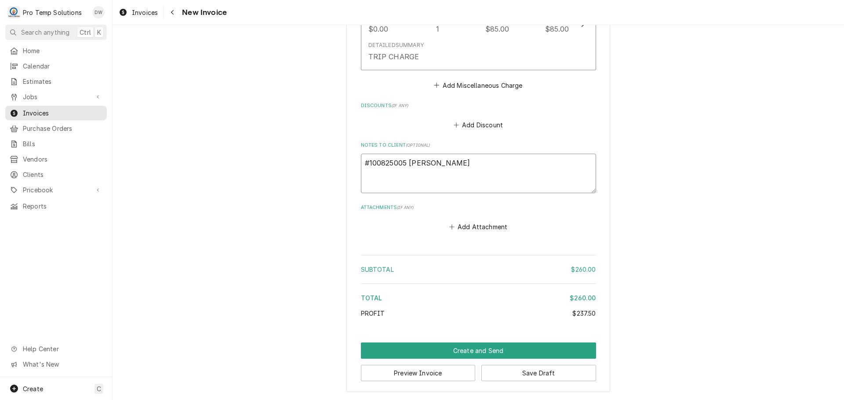
type textarea "#100825005 [PERSON_NAME]"
type textarea "x"
type textarea "#100825005 [PERSON_NAME] JAR-"
type textarea "x"
type textarea "#100825005 [PERSON_NAME] JAR-"
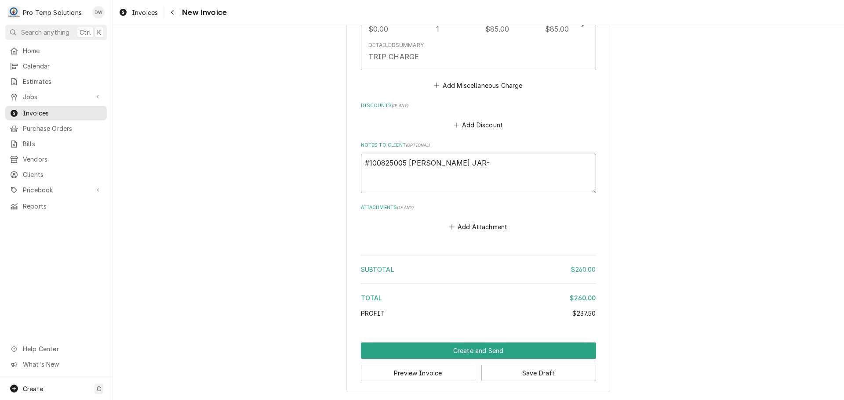
type textarea "x"
type textarea "#100825005 [PERSON_NAME] JAR- R"
type textarea "x"
type textarea "#100825005 [PERSON_NAME] JAR- RA"
type textarea "x"
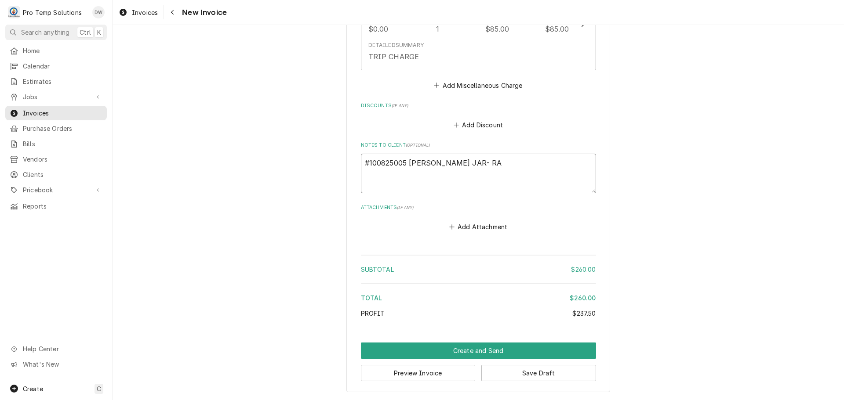
type textarea "#100825005 [PERSON_NAME]- RAN"
type textarea "x"
type textarea "#100825005 [PERSON_NAME] JAR- RANG"
type textarea "x"
type textarea "#100825005 [PERSON_NAME] JAR- RANGE"
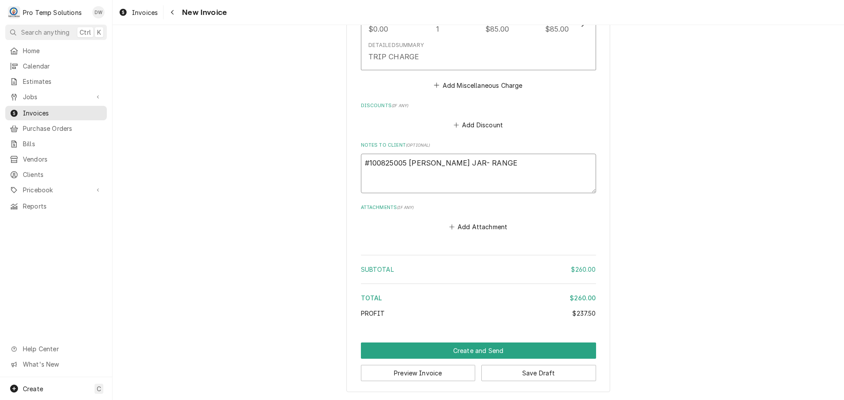
type textarea "x"
type textarea "#100825005 [PERSON_NAME] JAR- RANGE"
type textarea "x"
type textarea "#100825005 [PERSON_NAME] JAR- RANGE O"
type textarea "x"
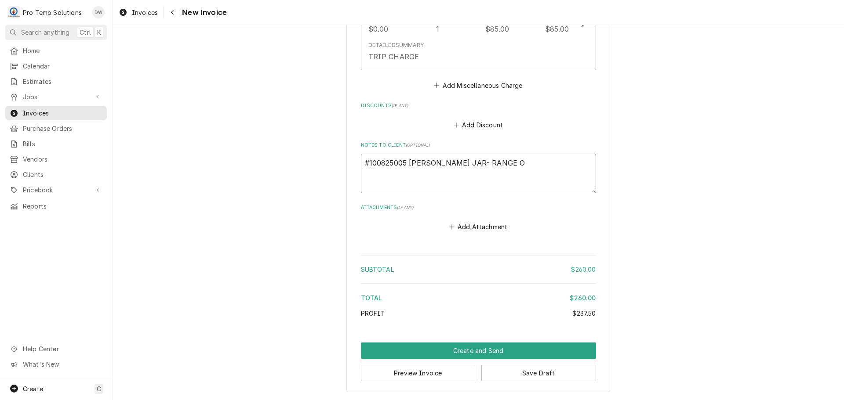
type textarea "#100825005 [PERSON_NAME] JAR- RANGE OV"
type textarea "x"
type textarea "#100825005 [PERSON_NAME] JAR- RANGE OVE"
type textarea "x"
type textarea "#100825005 [PERSON_NAME] JAR- RANGE OVEN"
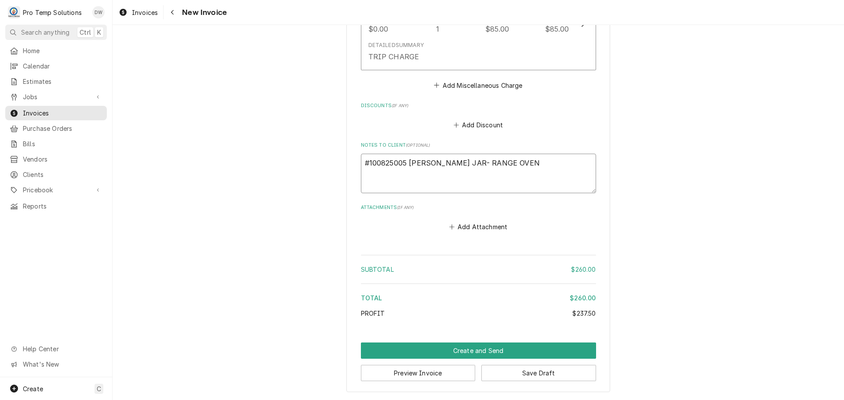
type textarea "x"
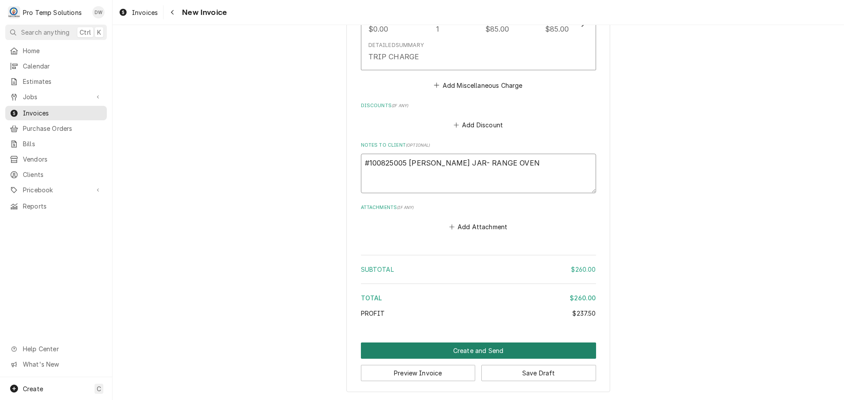
type textarea "#100825005 [PERSON_NAME] JAR- RANGE OVEN"
click at [466, 347] on button "Create and Send" at bounding box center [478, 351] width 235 height 16
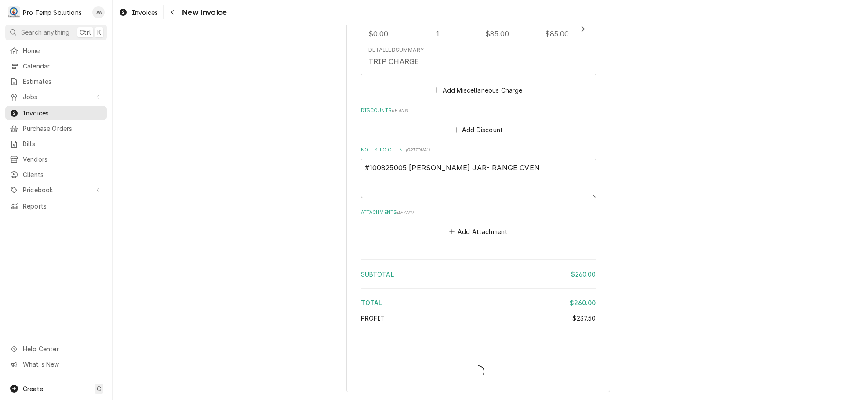
type textarea "x"
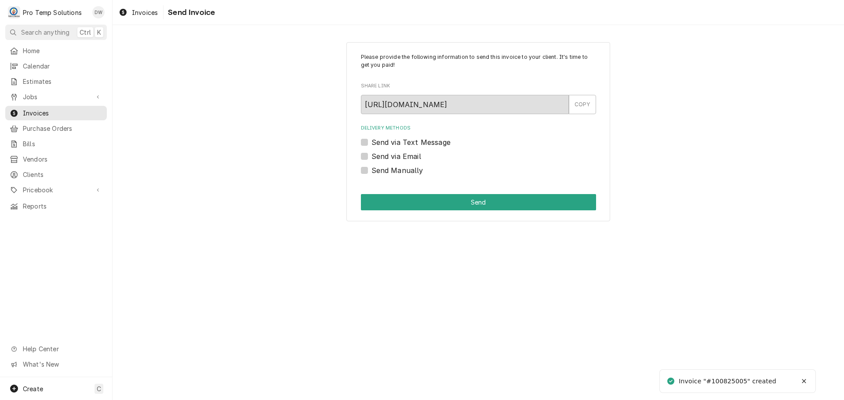
click at [371, 156] on label "Send via Email" at bounding box center [396, 156] width 50 height 11
click at [371, 156] on input "Send via Email" at bounding box center [488, 160] width 235 height 19
checkbox input "true"
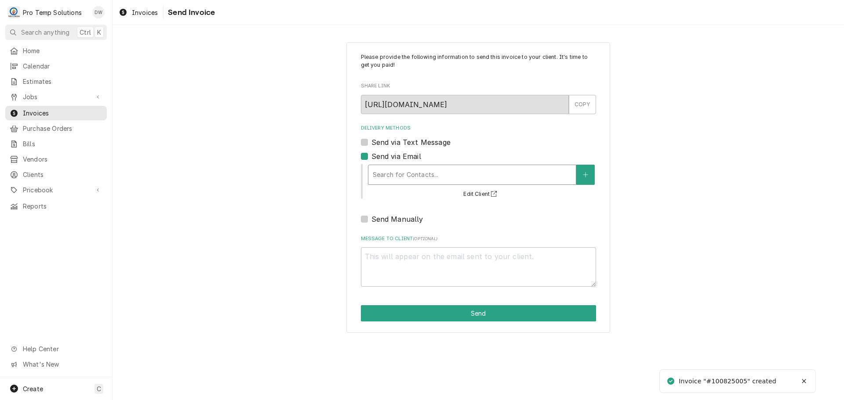
click at [418, 173] on div "Delivery Methods" at bounding box center [472, 175] width 199 height 16
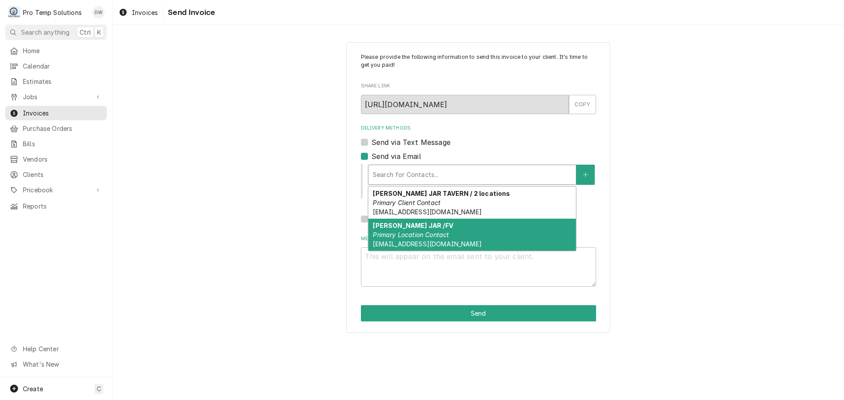
click at [414, 232] on em "Primary Location Contact" at bounding box center [411, 234] width 76 height 7
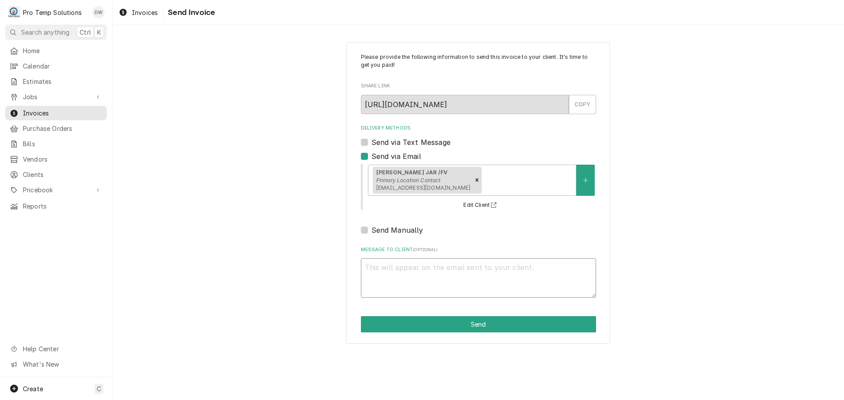
click at [401, 281] on textarea "Message to Client ( optional )" at bounding box center [478, 278] width 235 height 40
type textarea "x"
type textarea "#"
type textarea "x"
type textarea "#1"
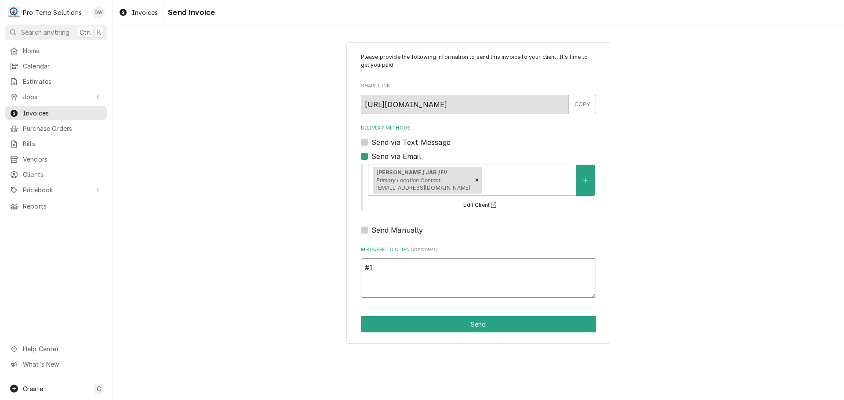
type textarea "x"
type textarea "#10"
type textarea "x"
type textarea "#100"
type textarea "x"
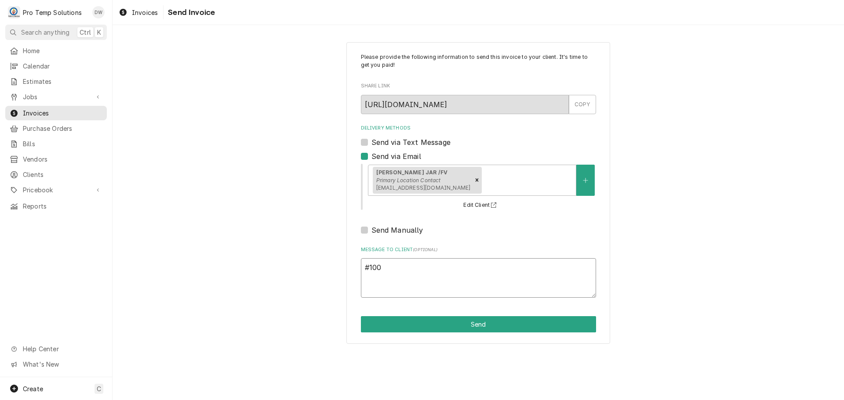
type textarea "#1008"
type textarea "x"
type textarea "#10082"
type textarea "x"
type textarea "#100825"
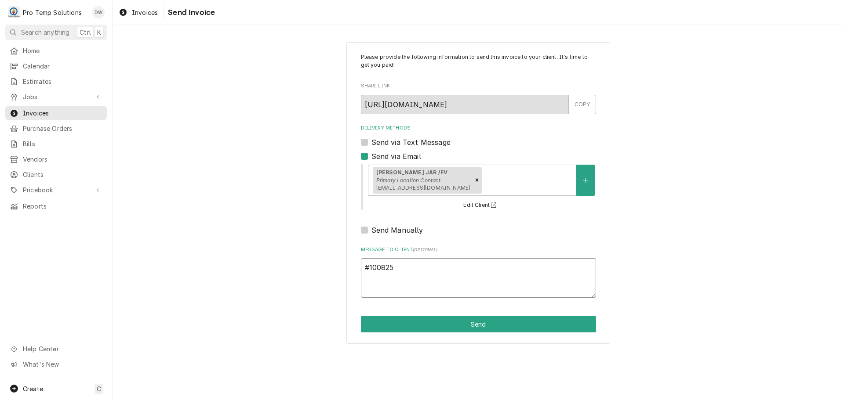
type textarea "x"
type textarea "#1008250"
type textarea "x"
type textarea "#10082500"
type textarea "x"
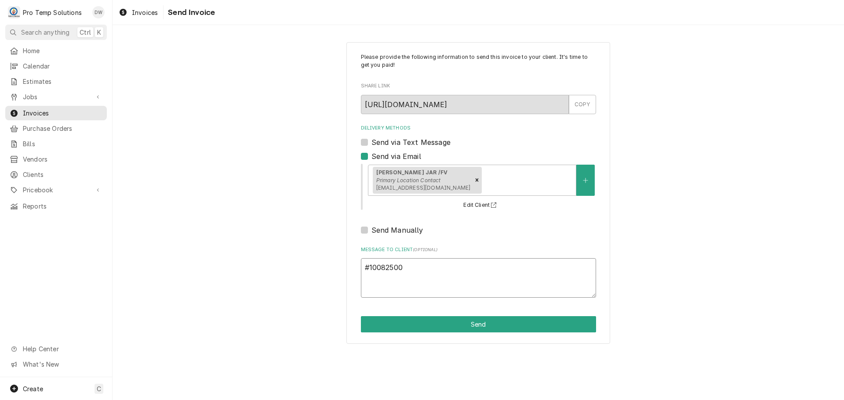
type textarea "#100825005"
type textarea "x"
type textarea "#100825005"
type textarea "x"
type textarea "#100825005 M"
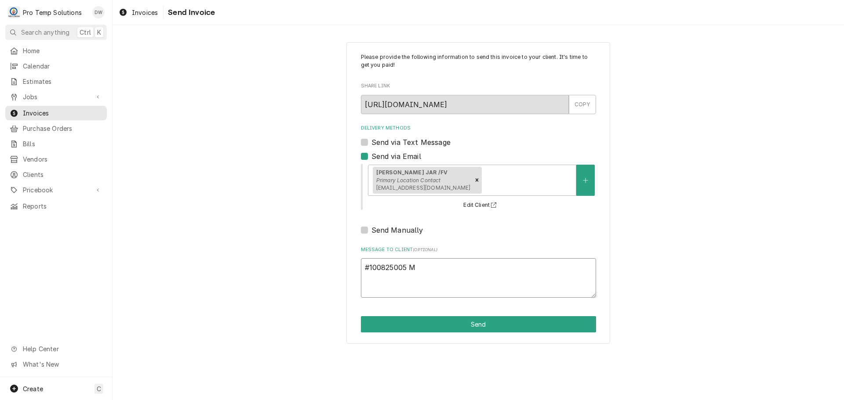
type textarea "x"
type textarea "#100825005 MA"
type textarea "x"
type textarea "#100825005 MAS"
type textarea "x"
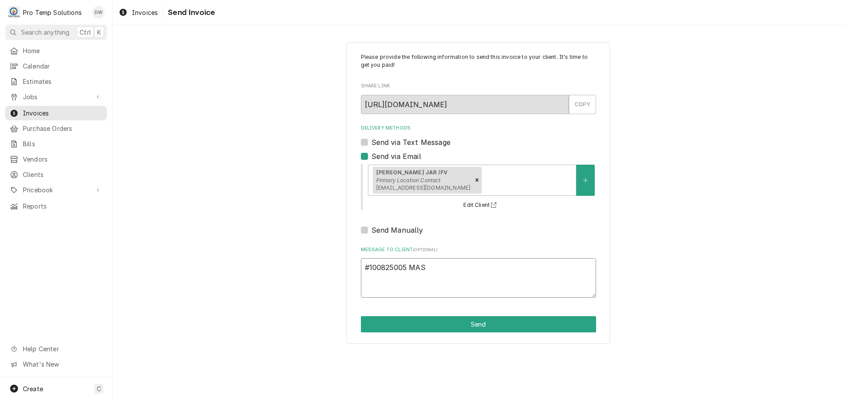
type textarea "#100825005 MASO"
type textarea "x"
type textarea "#100825005 MASON"
type textarea "x"
type textarea "#100825005 MASON"
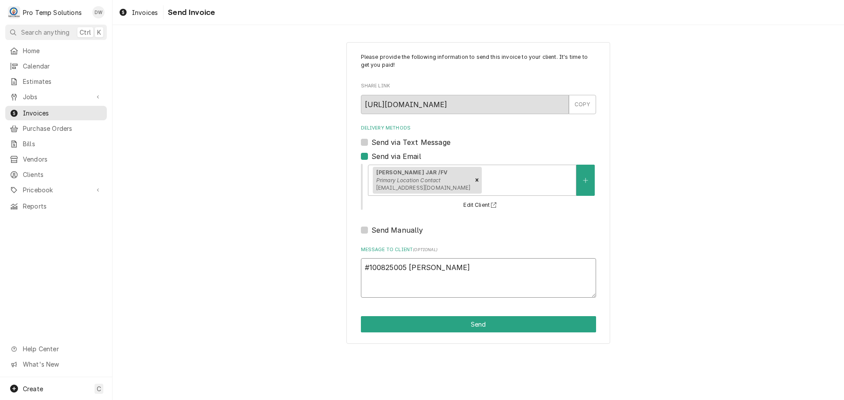
type textarea "x"
type textarea "#100825005 MASON J"
type textarea "x"
type textarea "#100825005 MASON JA"
type textarea "x"
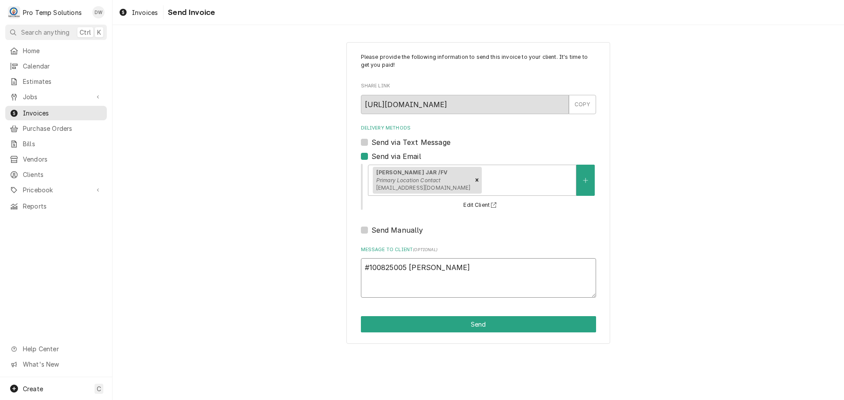
type textarea "#100825005 MASON JAR"
type textarea "x"
type textarea "#100825005 MASON JAR-"
type textarea "x"
type textarea "#100825005 MASON JAR-"
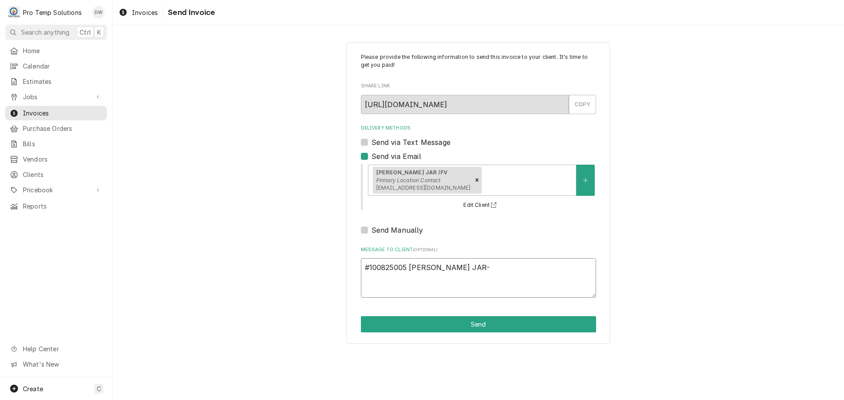
type textarea "x"
type textarea "#100825005 MASON JAR- R"
type textarea "x"
type textarea "#100825005 MASON JAR- RA"
type textarea "x"
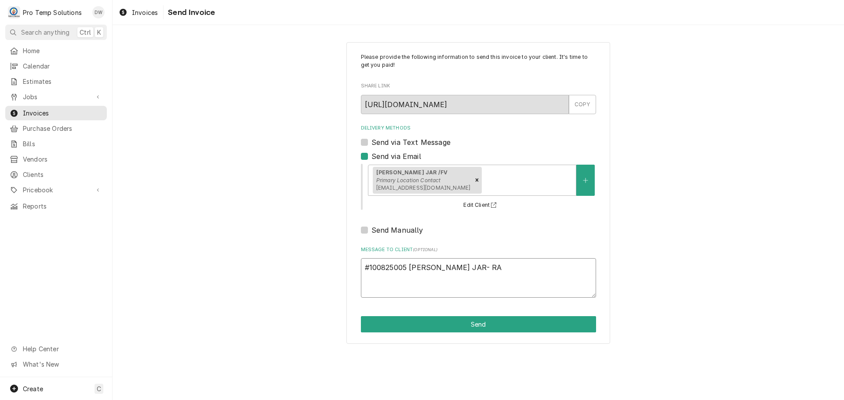
type textarea "#100825005 MASON JAR- RAN"
type textarea "x"
type textarea "#100825005 MASON JAR- RANG"
type textarea "x"
type textarea "#100825005 MASON JAR- RANGE"
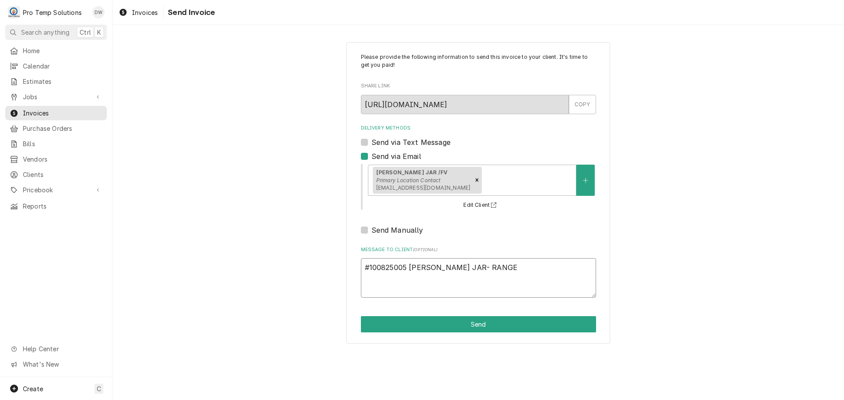
type textarea "x"
type textarea "#100825005 MASON JAR- RANGE"
type textarea "x"
type textarea "#100825005 MASON JAR- RANGE O"
type textarea "x"
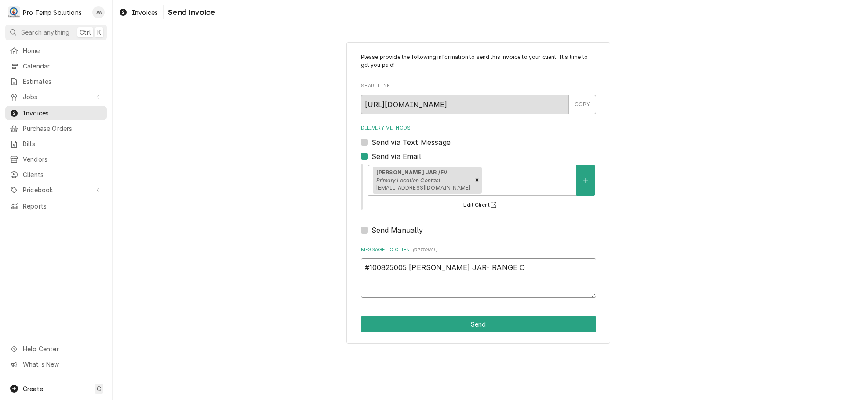
type textarea "#100825005 MASON JAR- RANGE OV"
type textarea "x"
type textarea "#100825005 MASON JAR- RANGE OVE"
type textarea "x"
type textarea "#100825005 MASON JAR- RANGE OVEN"
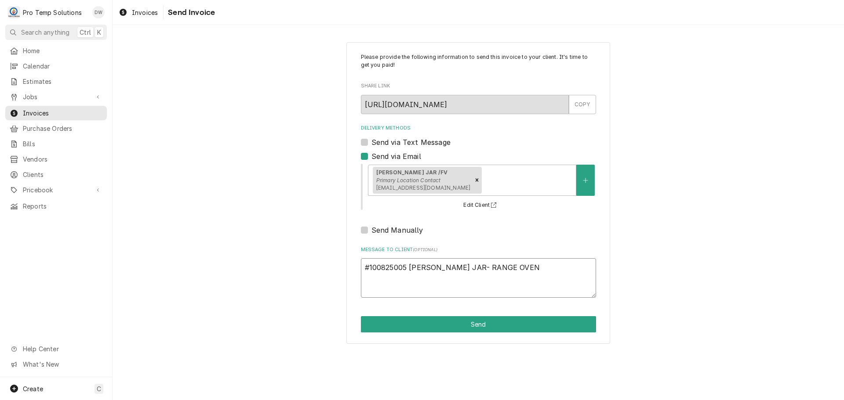
type textarea "x"
type textarea "#100825005 MASON JAR- RANGE OVEN"
click at [474, 326] on button "Send" at bounding box center [478, 324] width 235 height 16
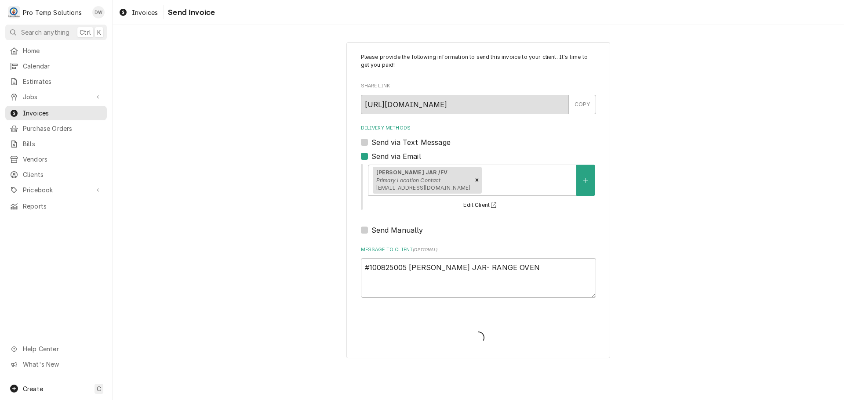
type textarea "x"
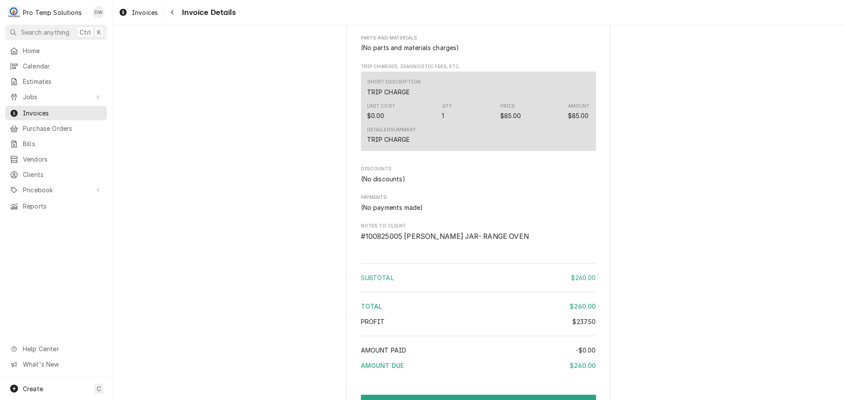
scroll to position [817, 0]
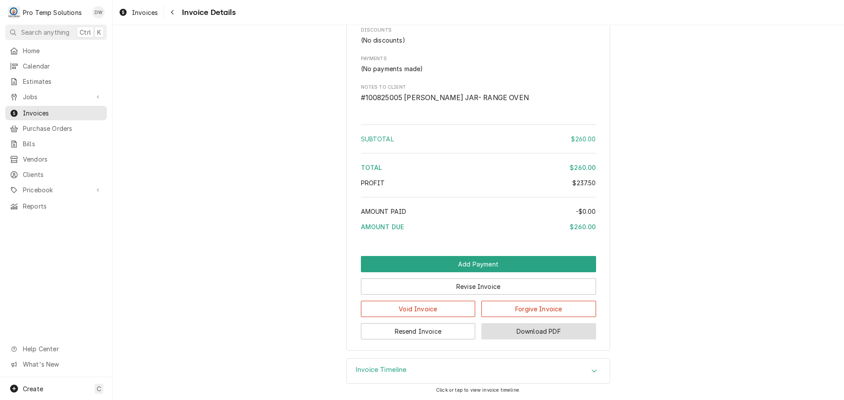
click at [538, 334] on button "Download PDF" at bounding box center [538, 331] width 115 height 16
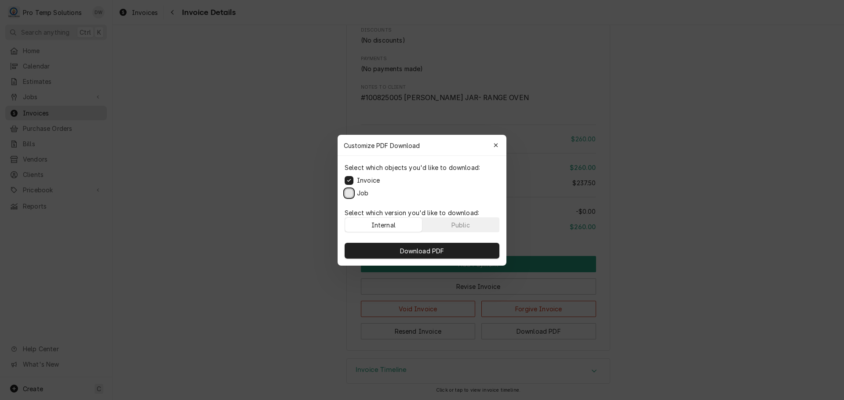
click at [351, 193] on button "Job" at bounding box center [348, 192] width 9 height 9
click at [428, 251] on span "Download PDF" at bounding box center [422, 250] width 48 height 9
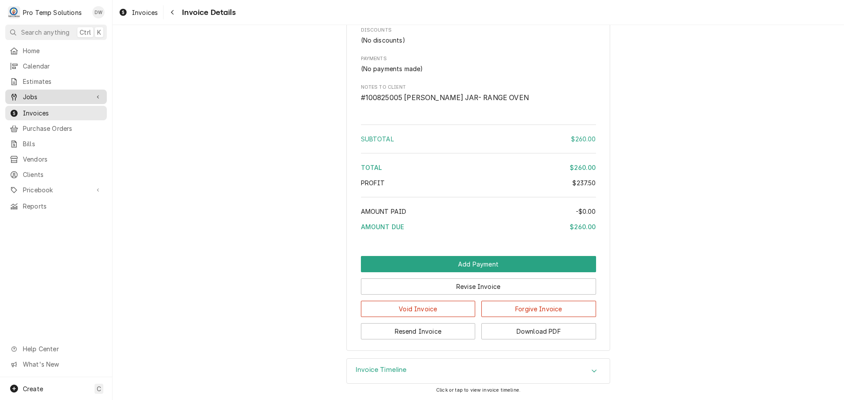
click at [36, 93] on span "Jobs" at bounding box center [56, 96] width 66 height 9
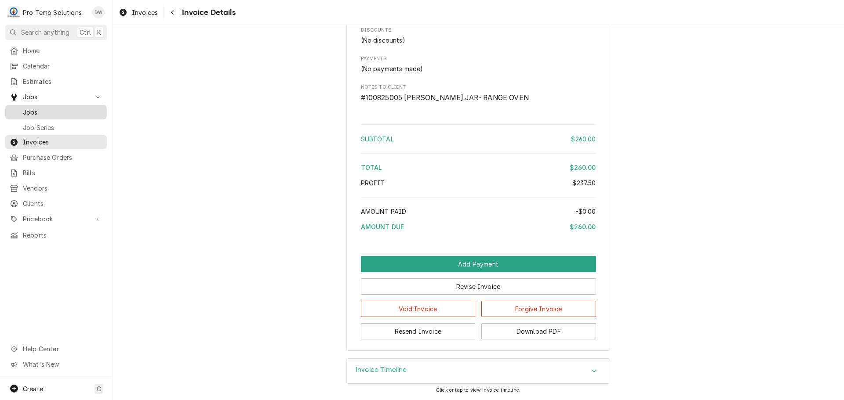
click at [30, 108] on span "Jobs" at bounding box center [63, 112] width 80 height 9
